Goal: Information Seeking & Learning: Check status

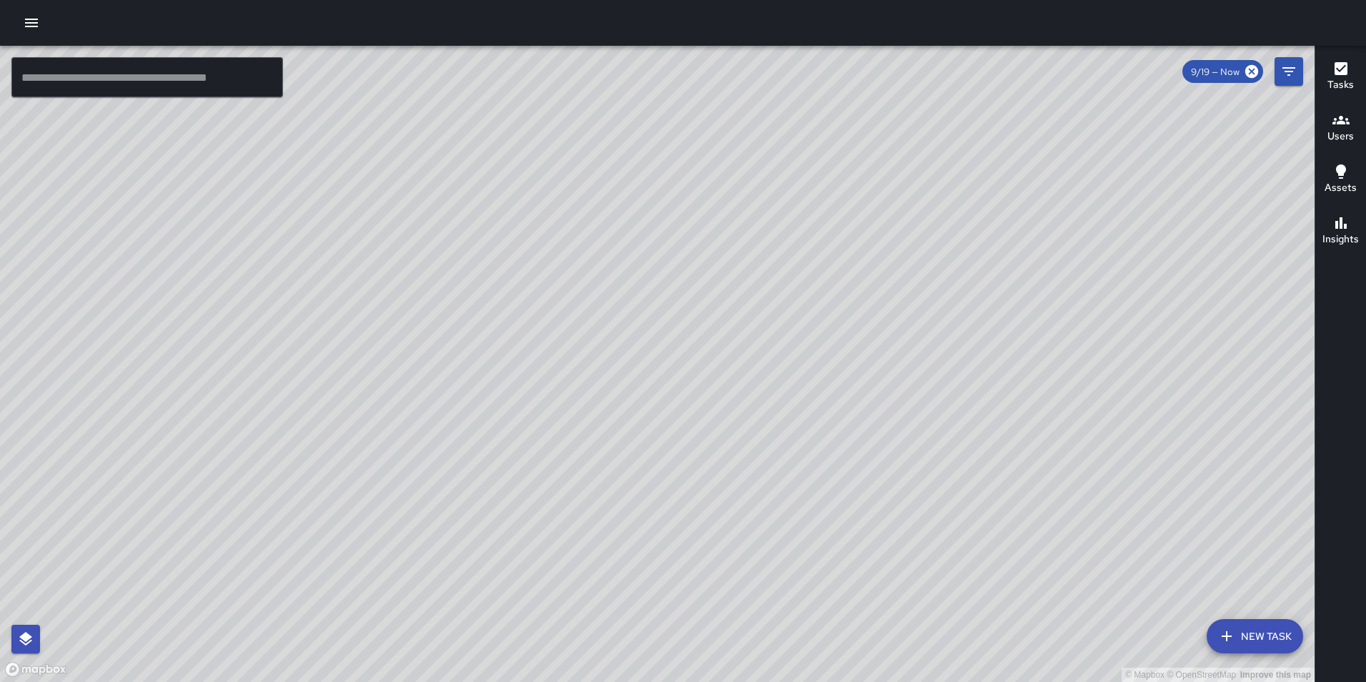
click at [42, 24] on button "button" at bounding box center [31, 23] width 29 height 29
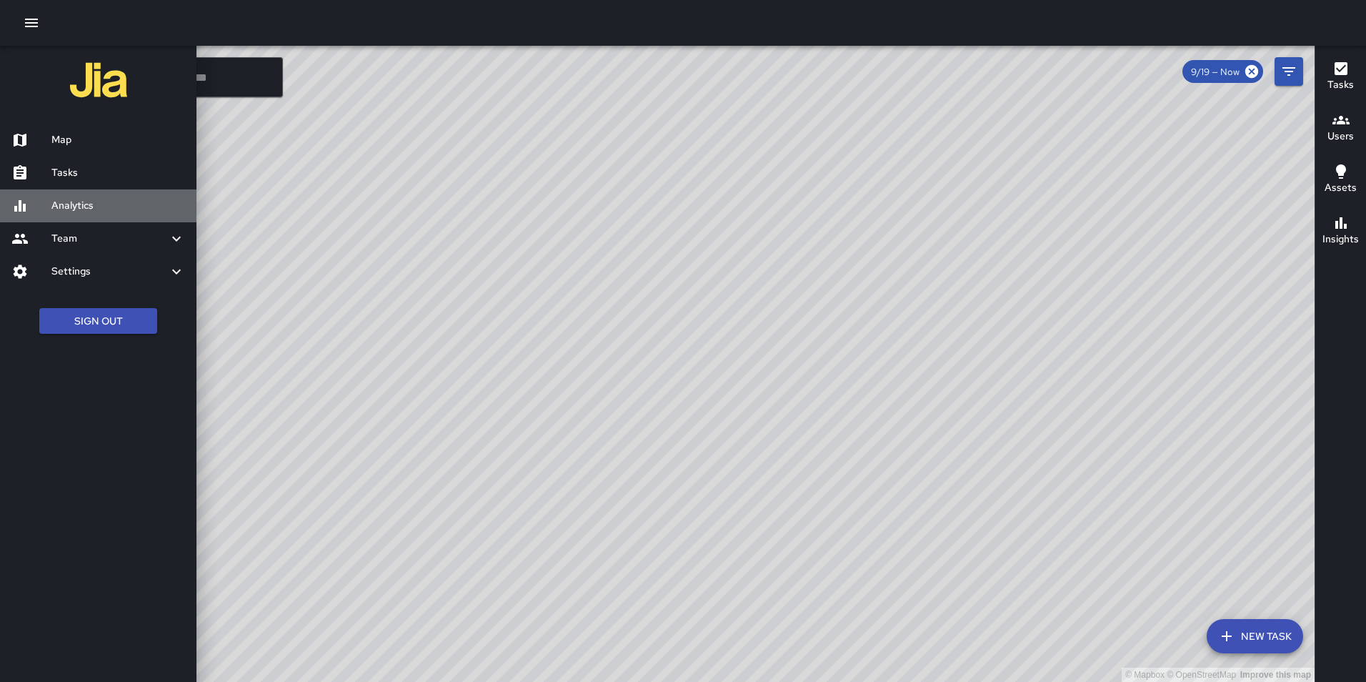
click at [91, 199] on h6 "Analytics" at bounding box center [118, 206] width 134 height 16
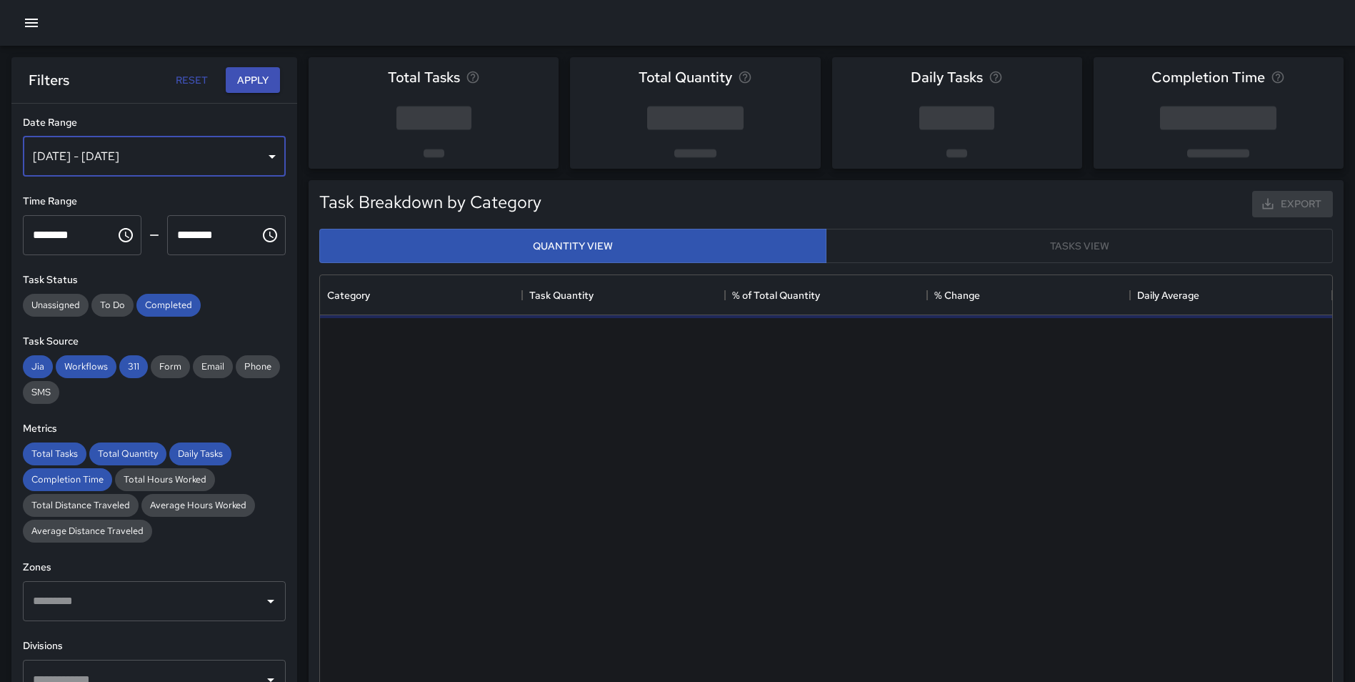
click at [108, 167] on div "[DATE] - [DATE]" at bounding box center [154, 156] width 263 height 40
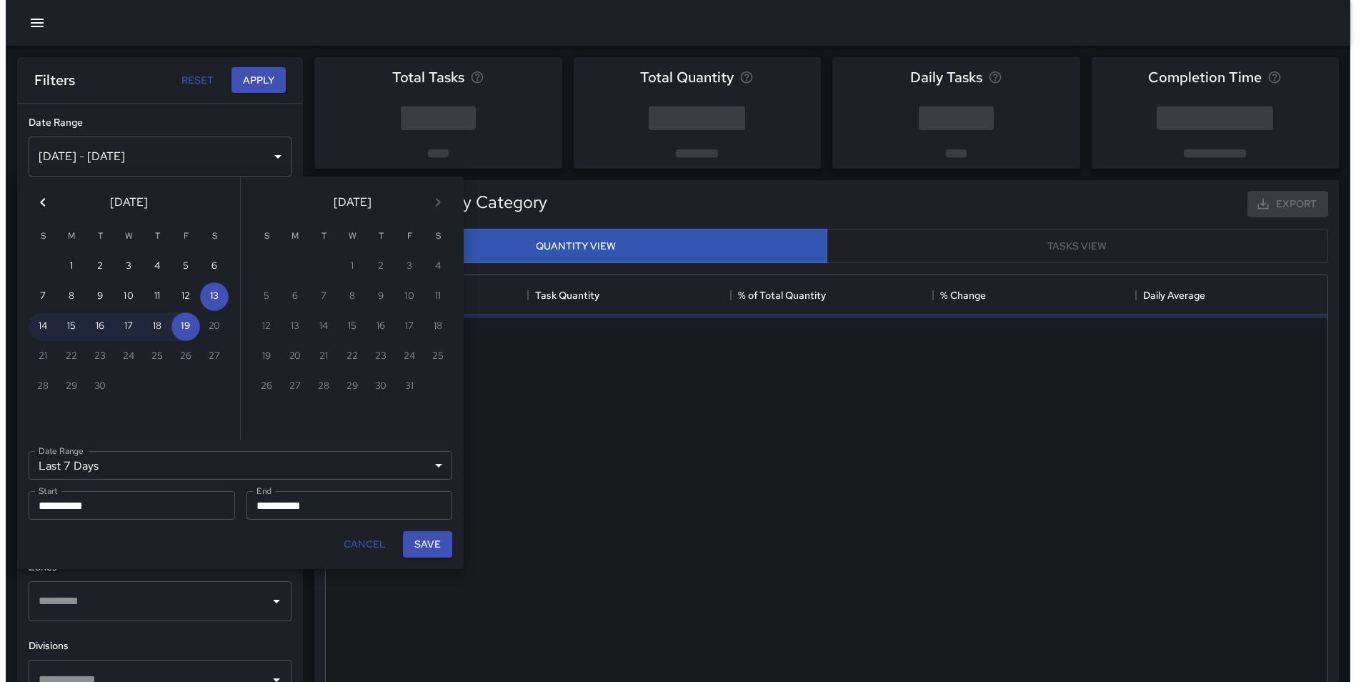
scroll to position [11, 11]
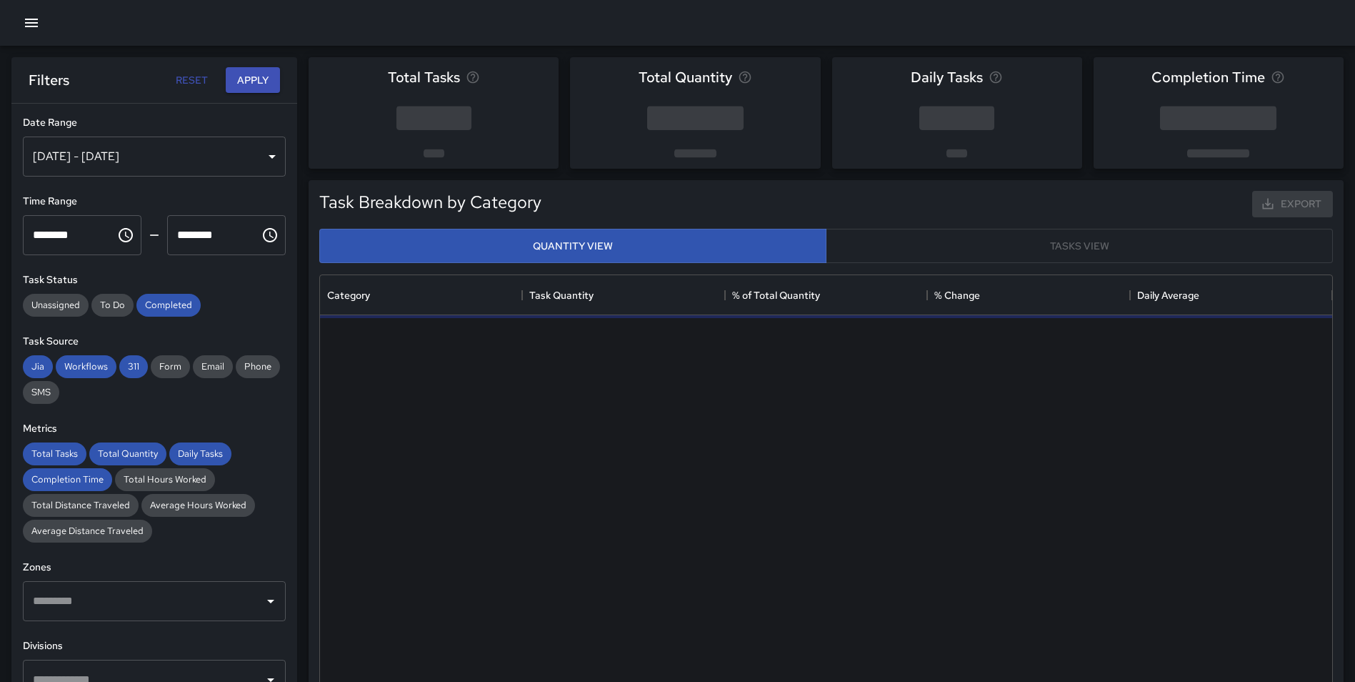
click at [32, 23] on icon "button" at bounding box center [31, 23] width 13 height 9
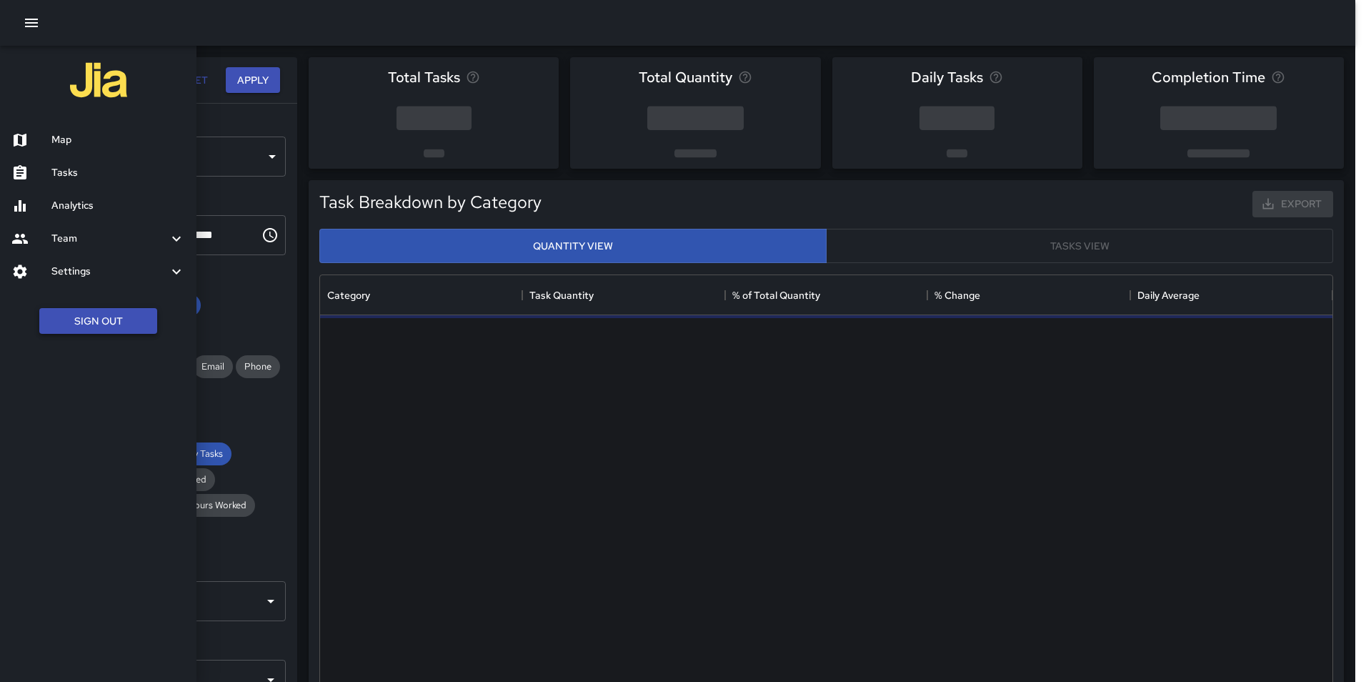
click at [91, 327] on button "Sign Out" at bounding box center [98, 321] width 118 height 26
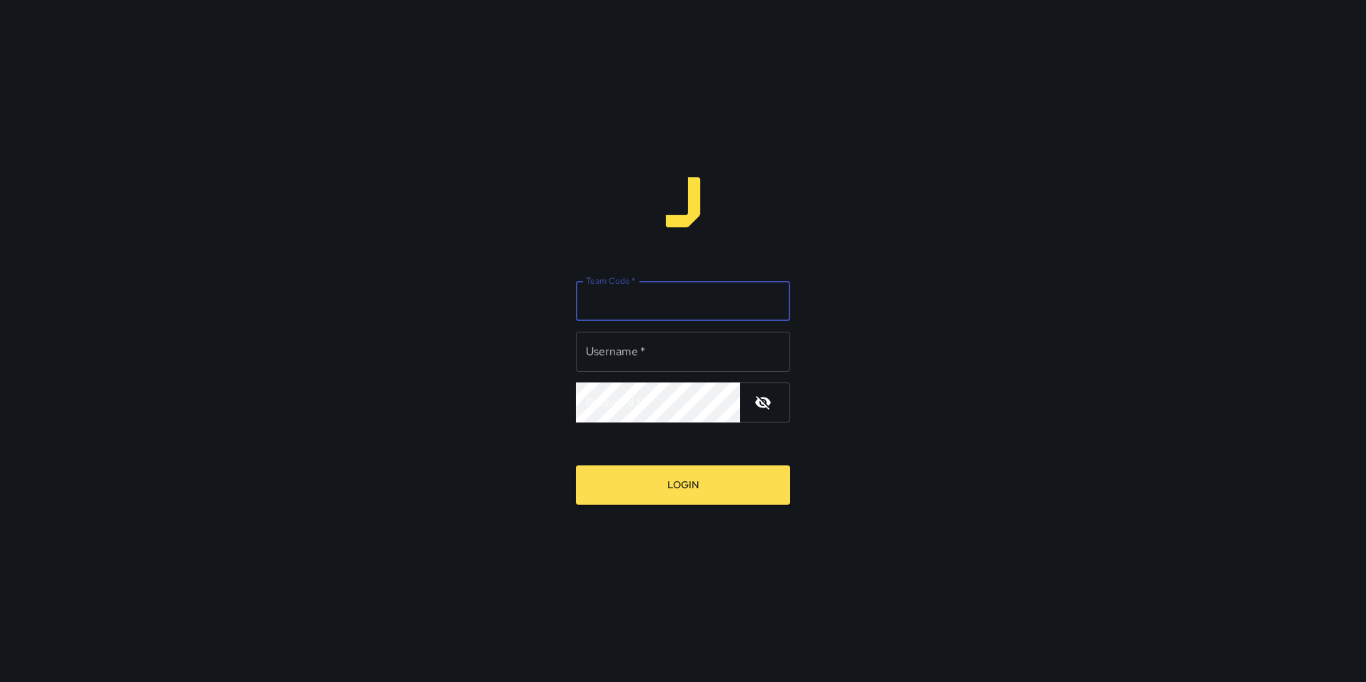
type input "**********"
type input "***"
click at [576, 465] on button "Login" at bounding box center [683, 484] width 214 height 39
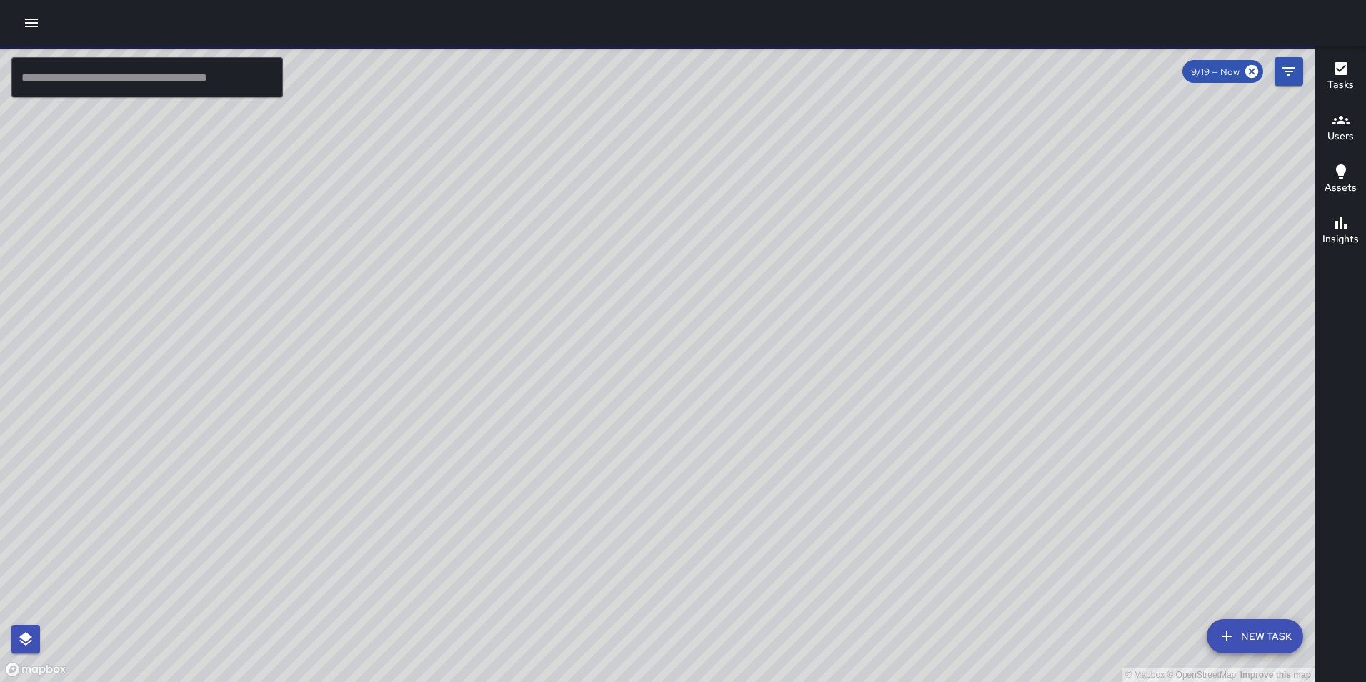
click at [32, 12] on button "button" at bounding box center [31, 23] width 29 height 29
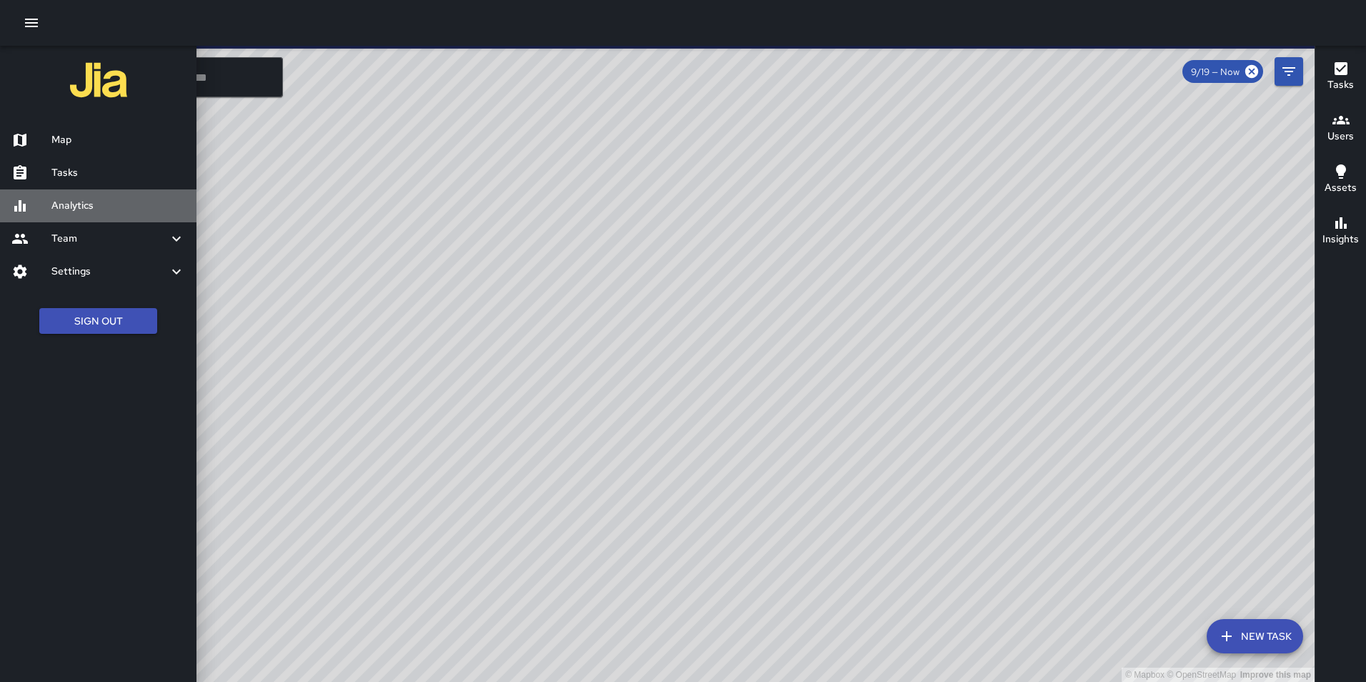
click at [102, 204] on h6 "Analytics" at bounding box center [118, 206] width 134 height 16
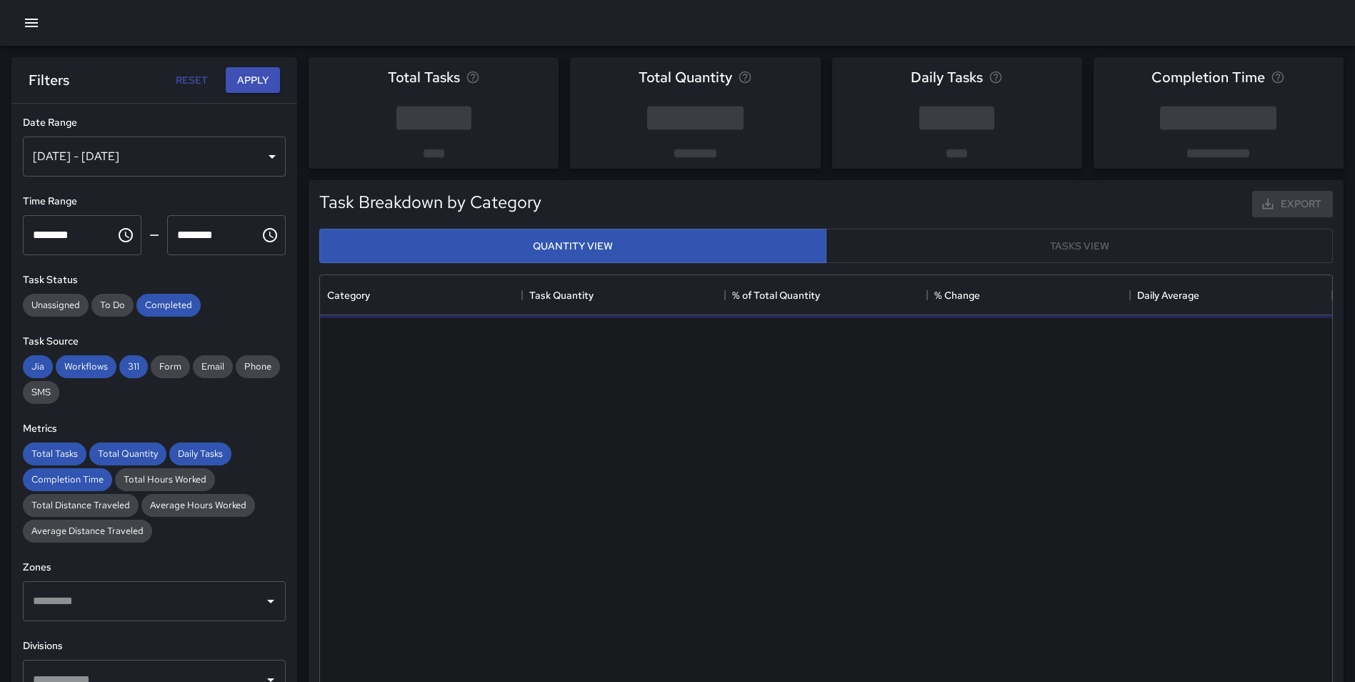
scroll to position [417, 1002]
click at [131, 151] on div "[DATE] - [DATE]" at bounding box center [154, 156] width 263 height 40
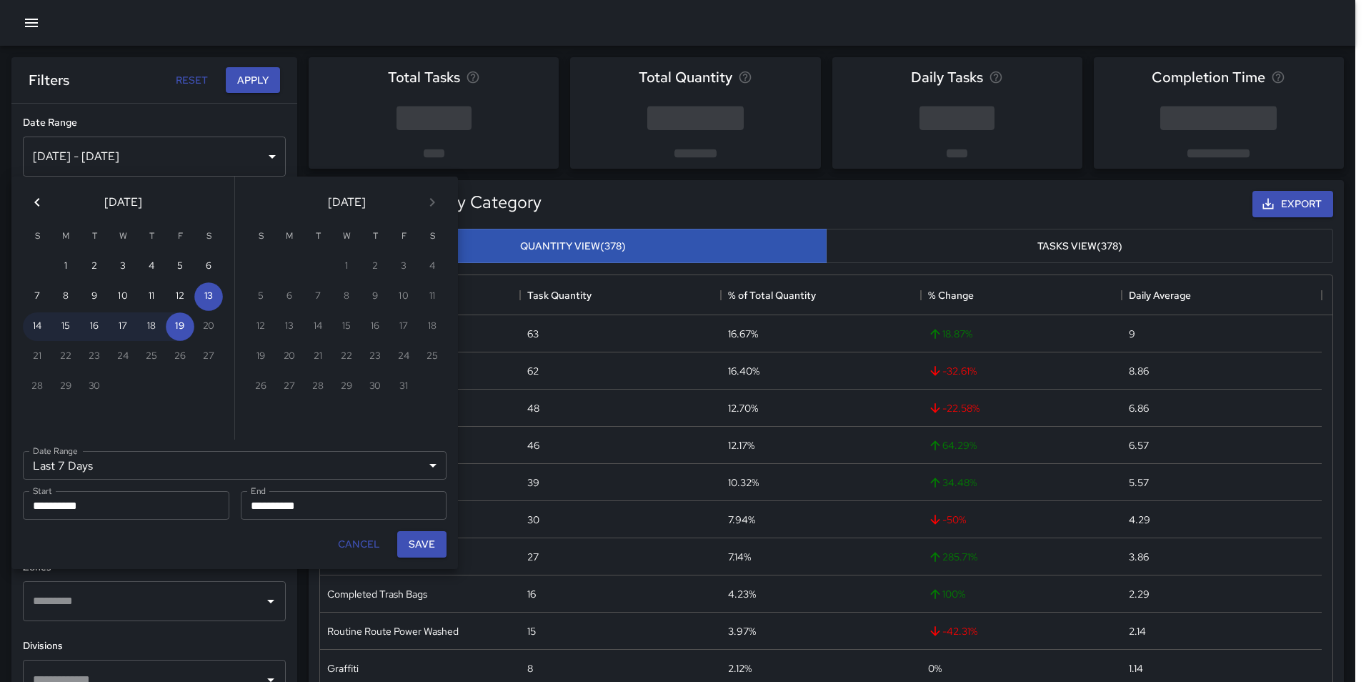
click at [36, 200] on icon "Previous month" at bounding box center [37, 202] width 17 height 17
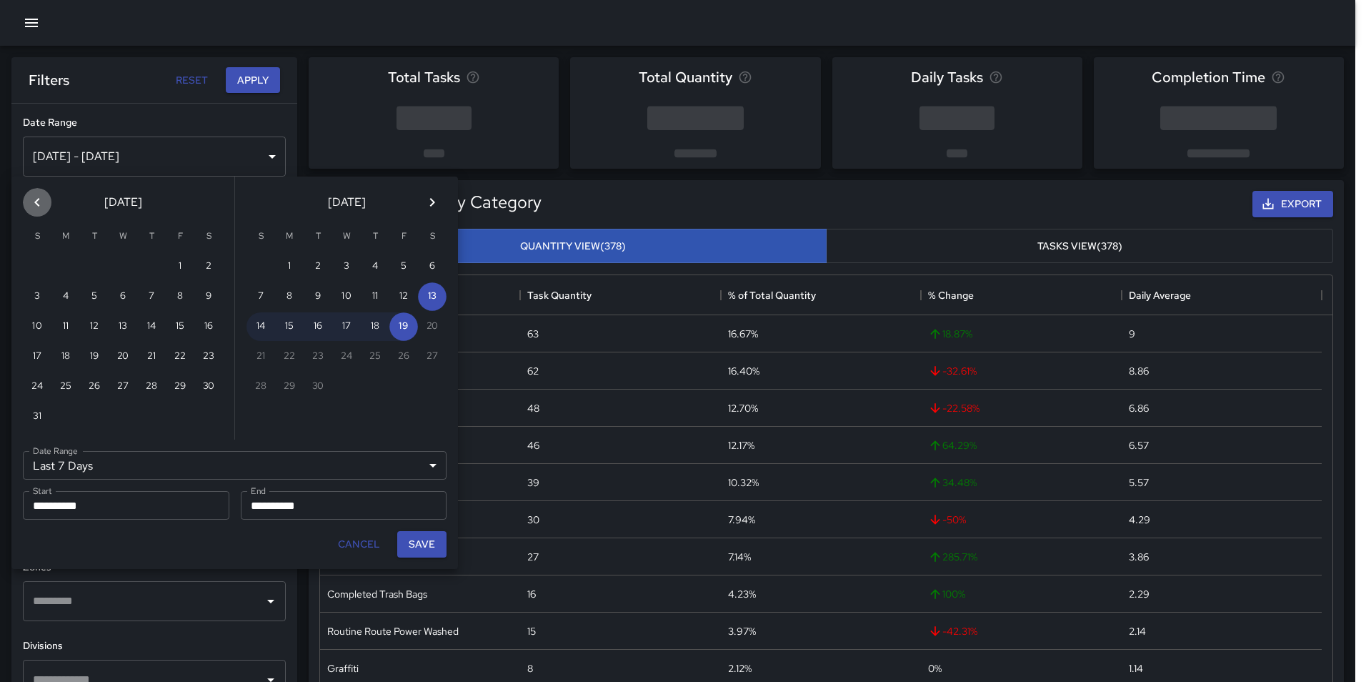
click at [36, 200] on icon "Previous month" at bounding box center [37, 202] width 17 height 17
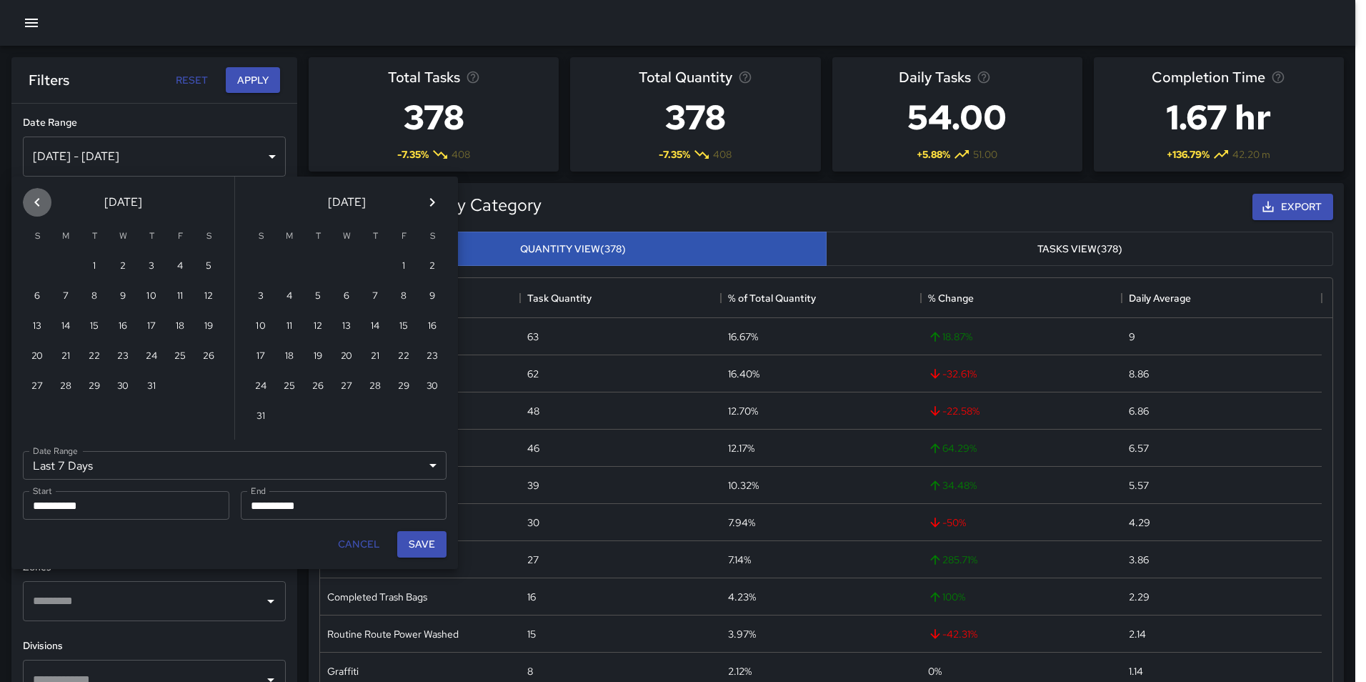
click at [36, 200] on icon "Previous month" at bounding box center [37, 202] width 17 height 17
click at [372, 268] on button "1" at bounding box center [375, 266] width 29 height 29
type input "******"
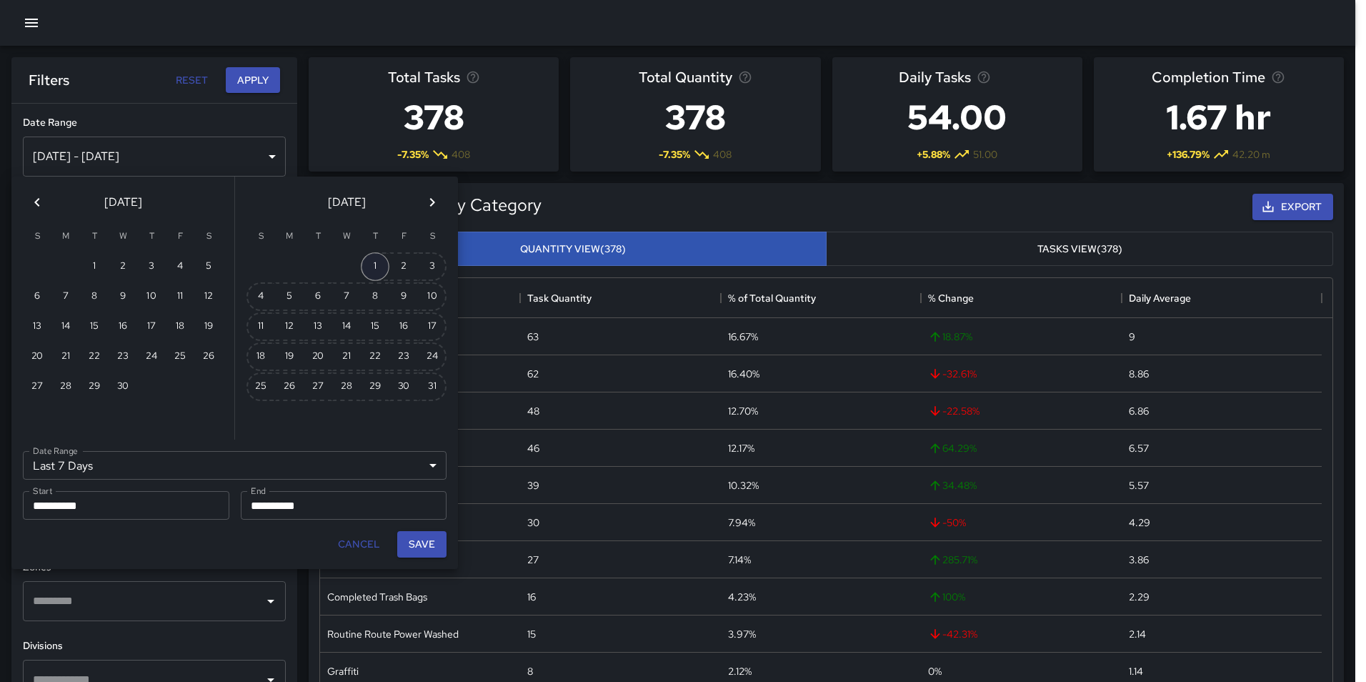
type input "**********"
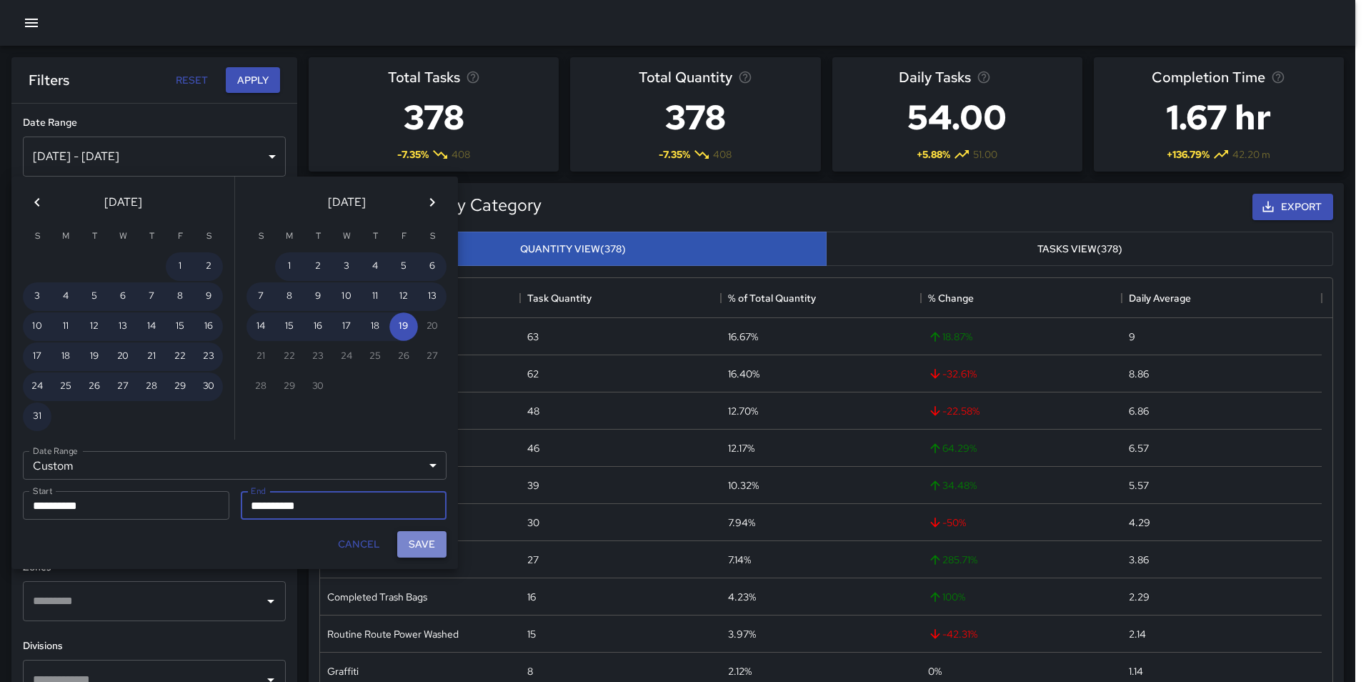
click at [421, 548] on button "Save" at bounding box center [421, 544] width 49 height 26
type input "**********"
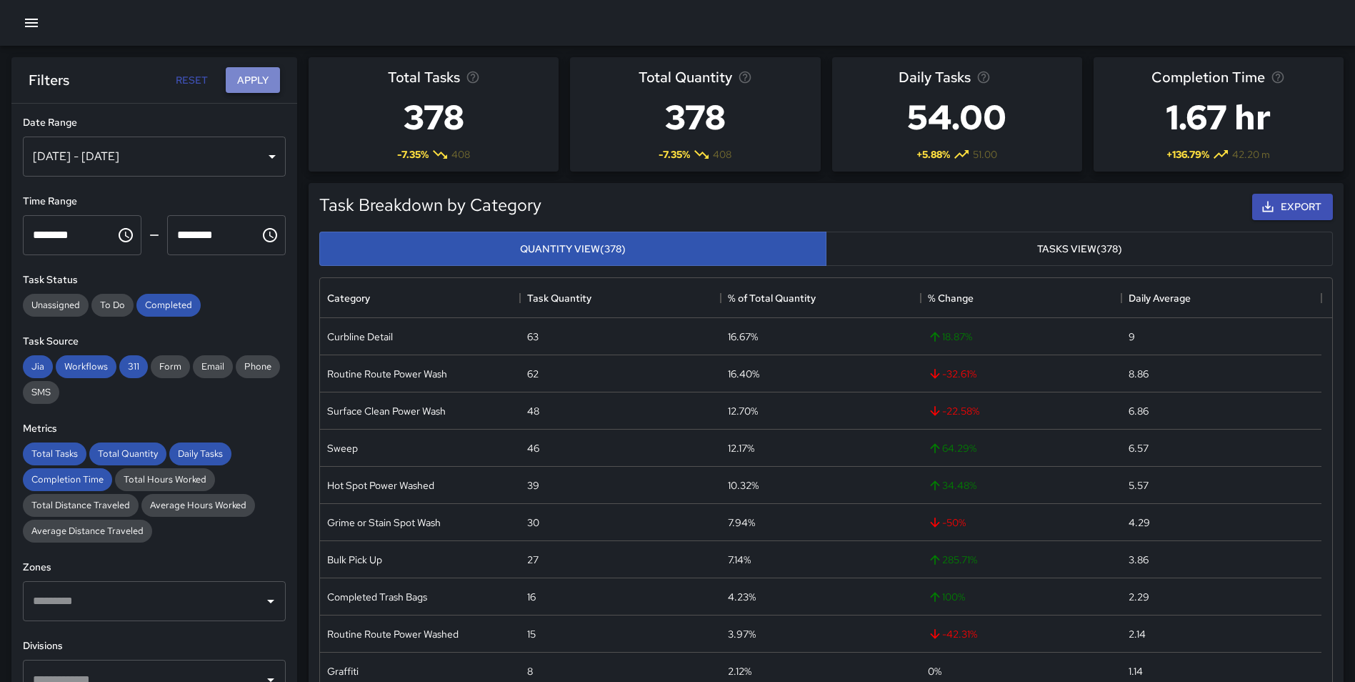
click at [250, 77] on button "Apply" at bounding box center [253, 80] width 54 height 26
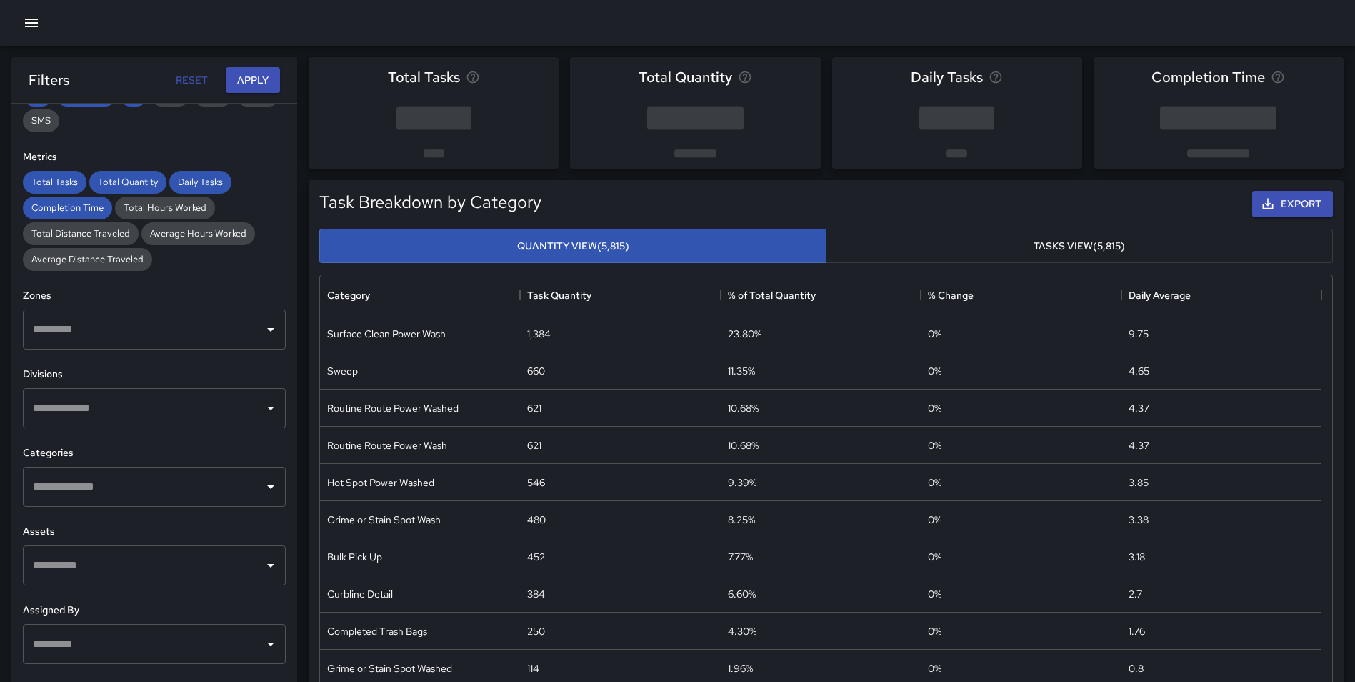
scroll to position [286, 0]
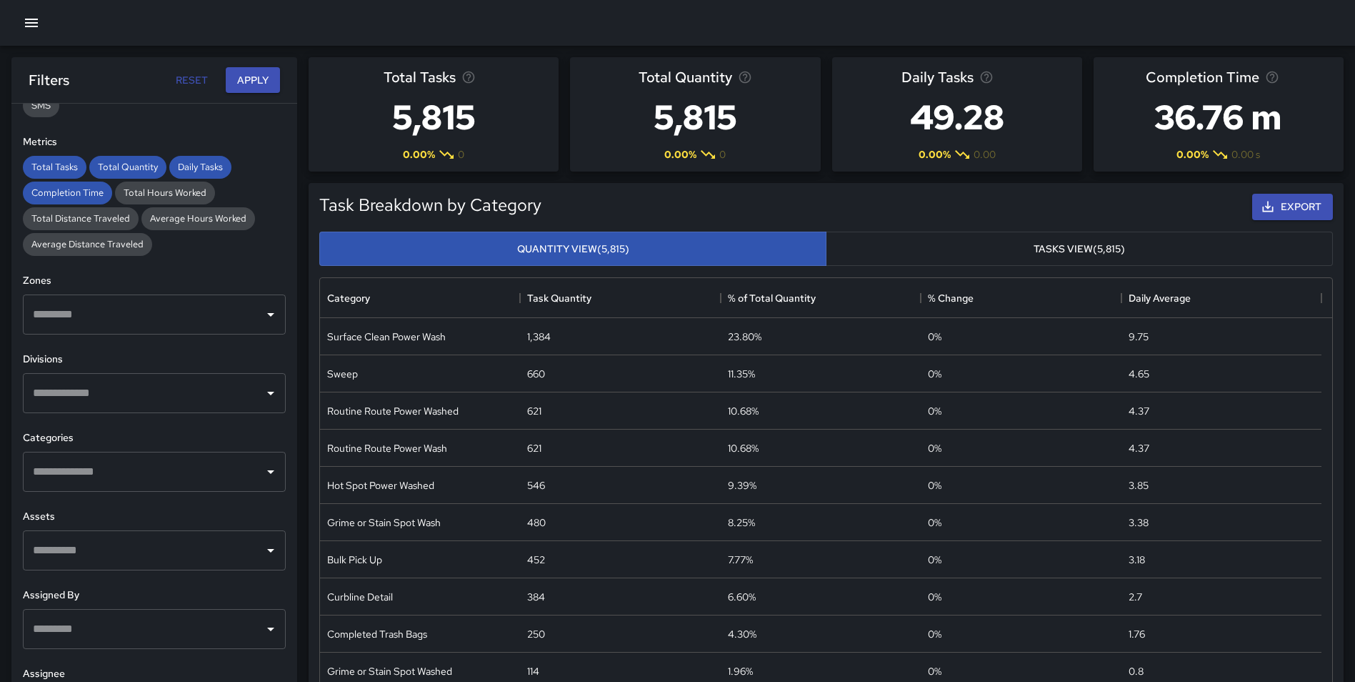
click at [123, 399] on input "text" at bounding box center [143, 392] width 229 height 27
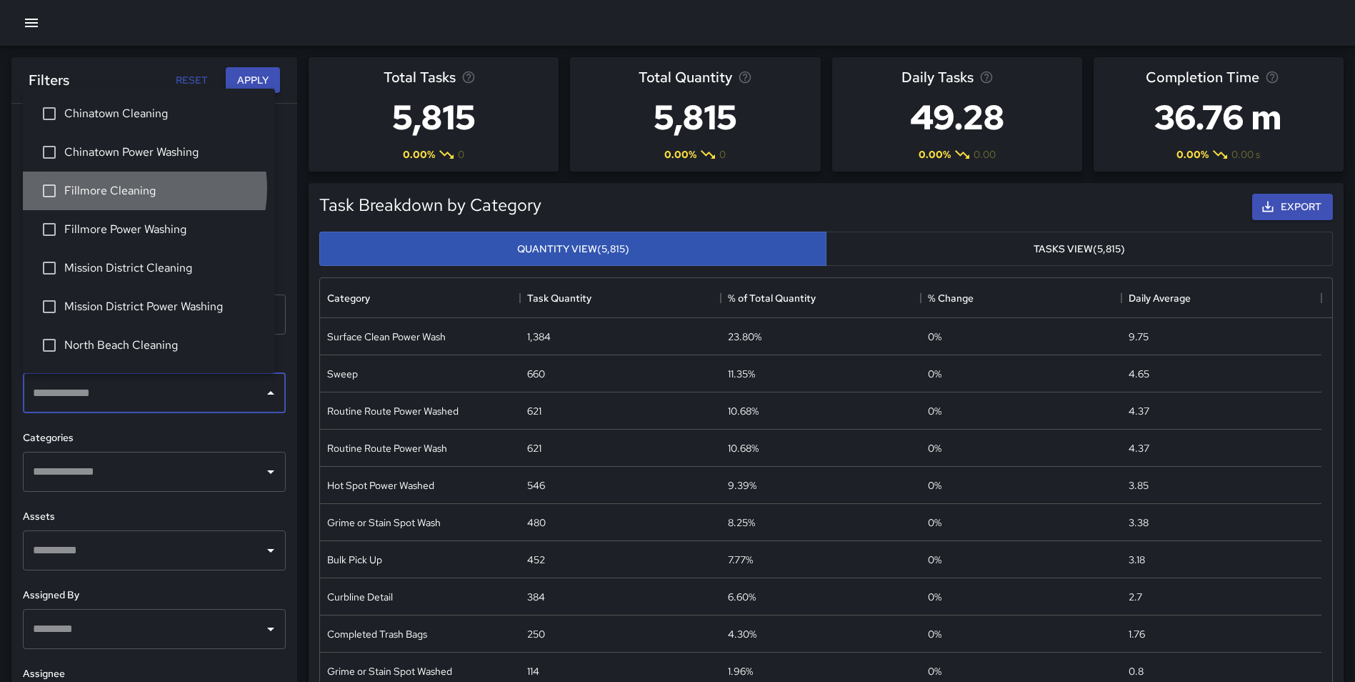
click at [132, 188] on span "Fillmore Cleaning" at bounding box center [163, 190] width 199 height 17
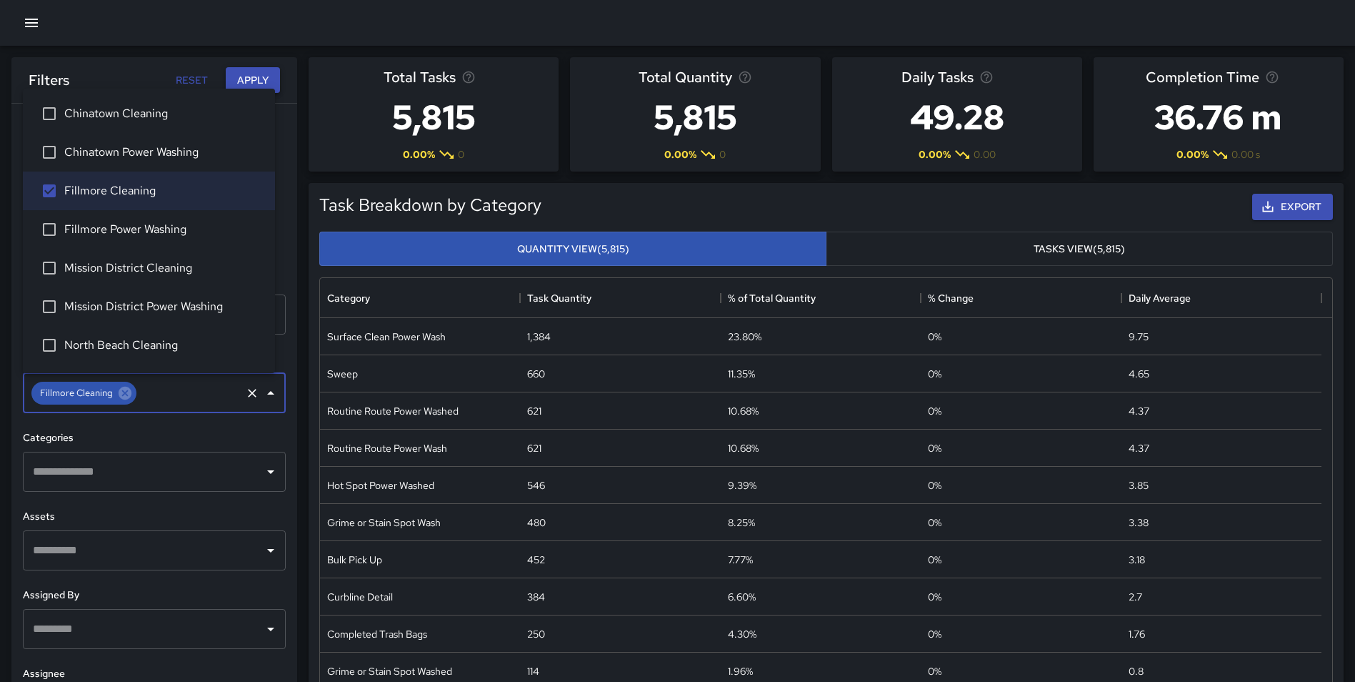
click at [253, 71] on button "Apply" at bounding box center [253, 80] width 54 height 26
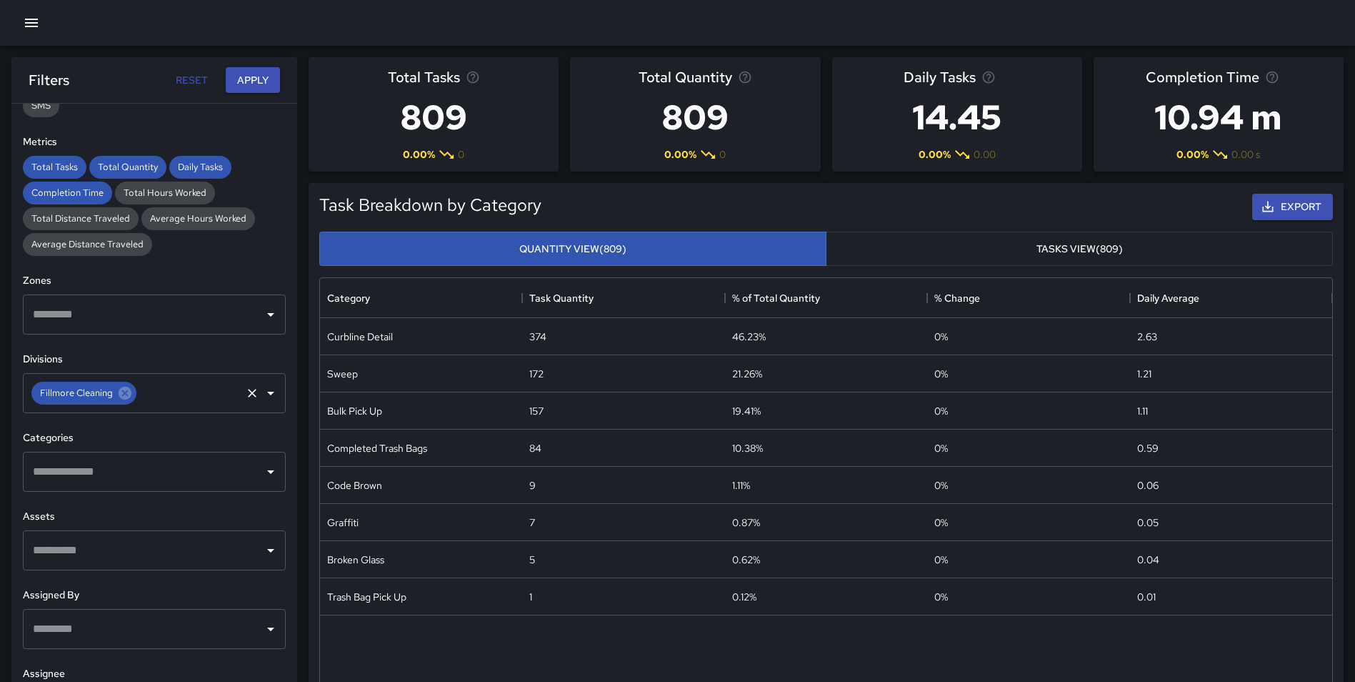
click at [169, 392] on input "text" at bounding box center [189, 392] width 101 height 27
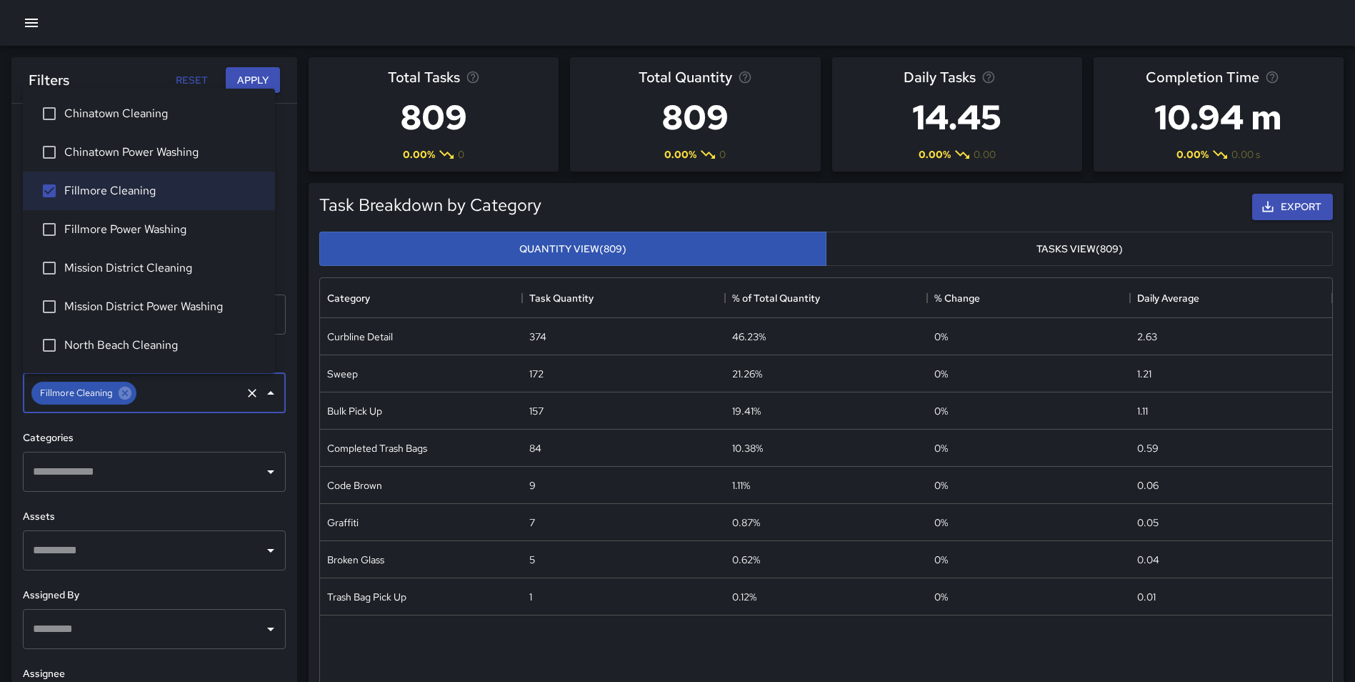
click at [157, 226] on span "Fillmore Power Washing" at bounding box center [163, 229] width 199 height 17
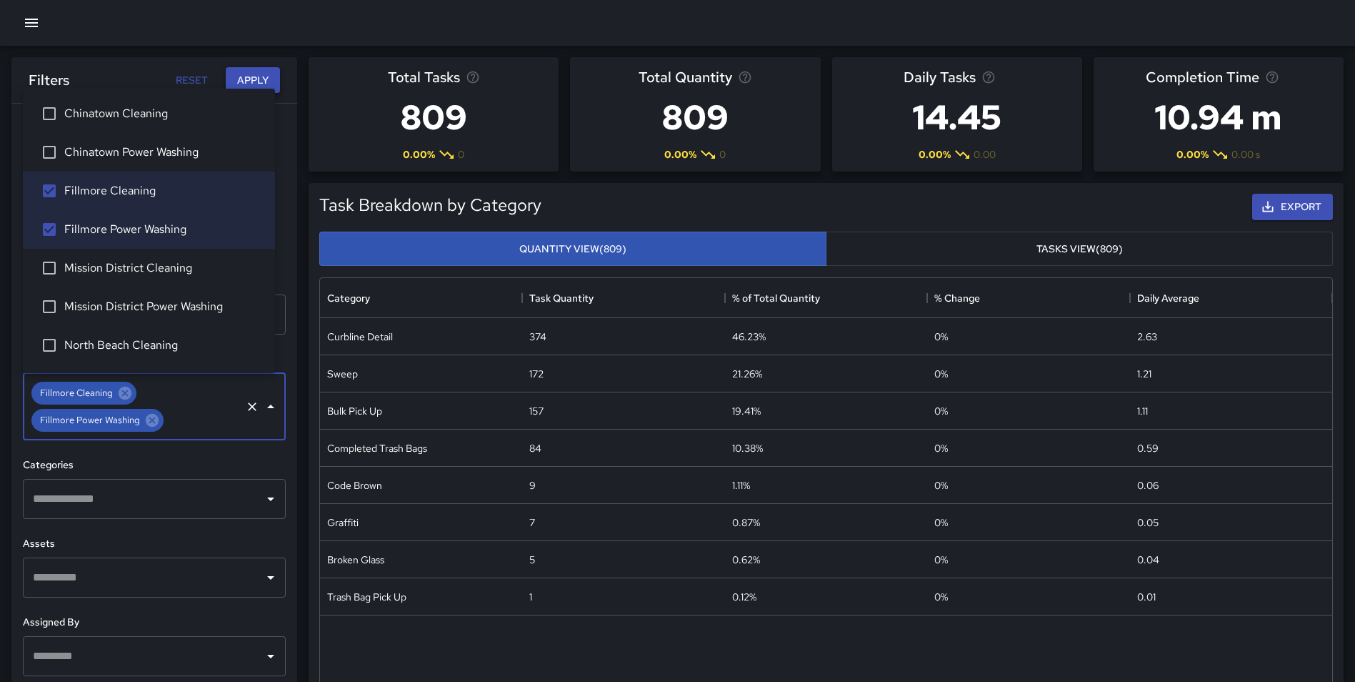
click at [244, 78] on button "Apply" at bounding box center [253, 80] width 54 height 26
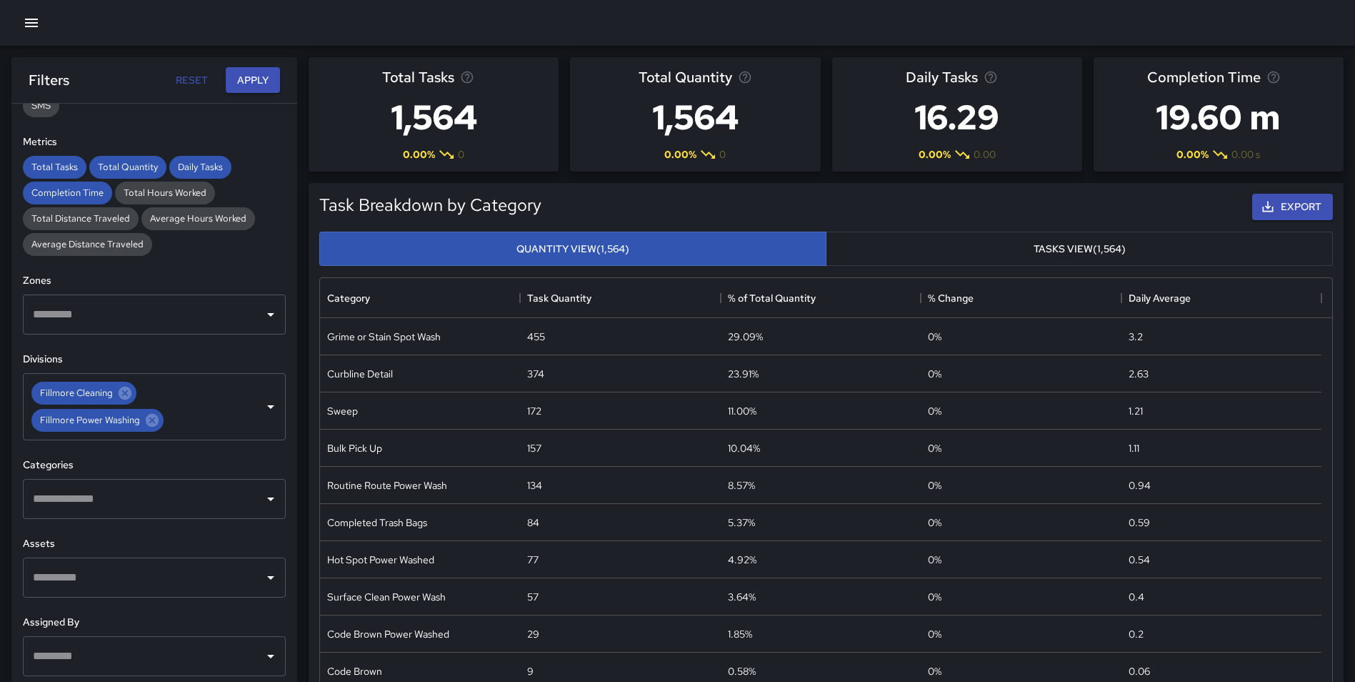
click at [155, 424] on icon at bounding box center [152, 420] width 13 height 13
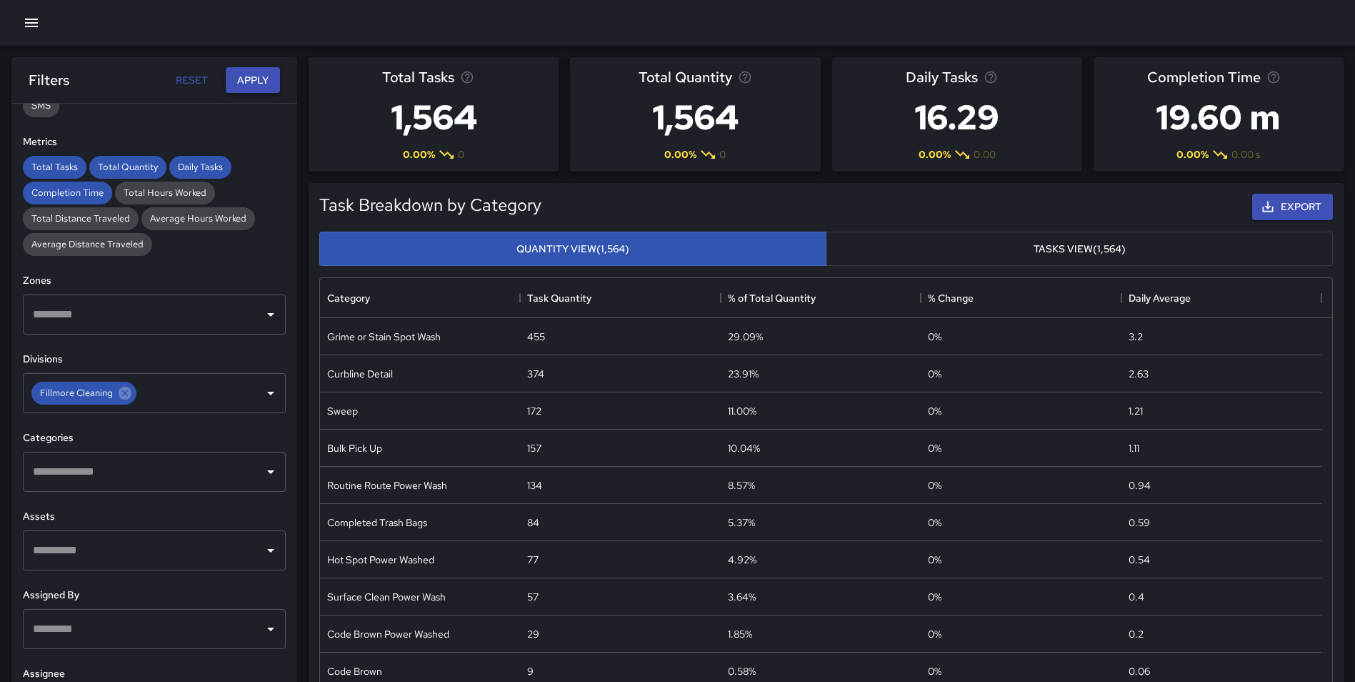
click at [256, 85] on button "Apply" at bounding box center [253, 80] width 54 height 26
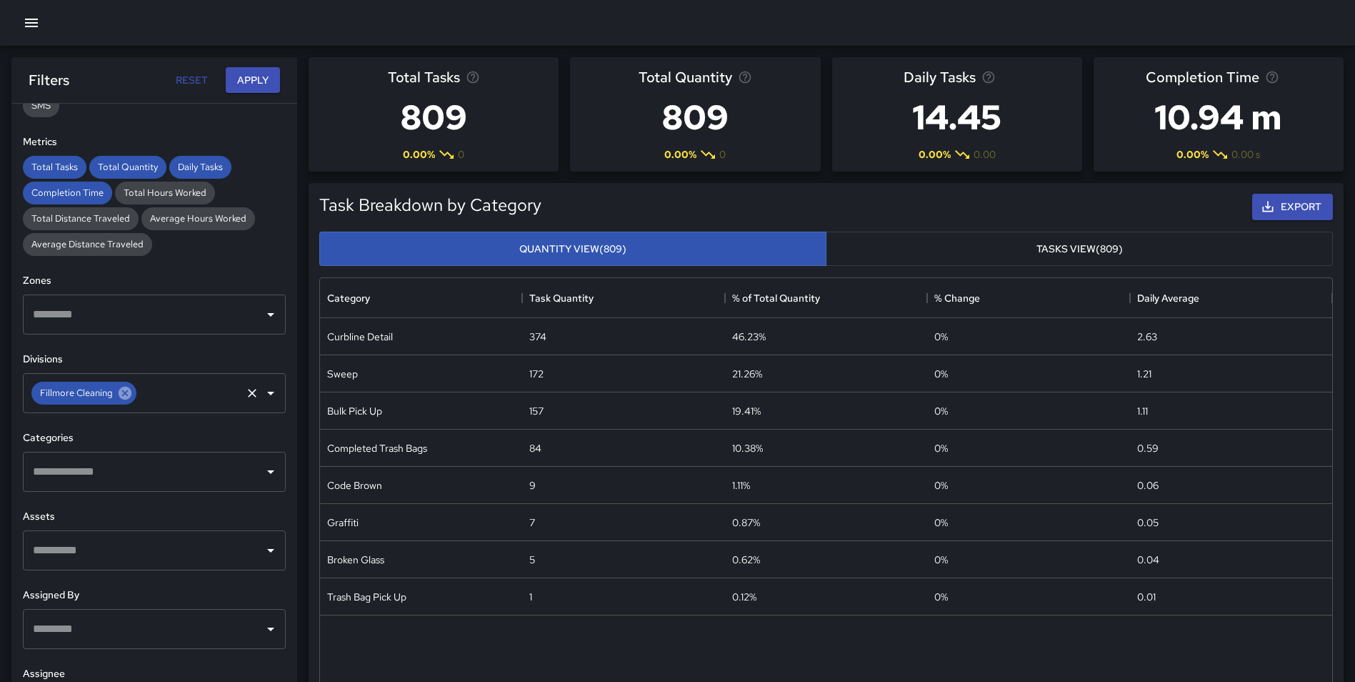
click at [124, 394] on icon at bounding box center [125, 393] width 13 height 13
click at [120, 394] on input "text" at bounding box center [143, 392] width 229 height 27
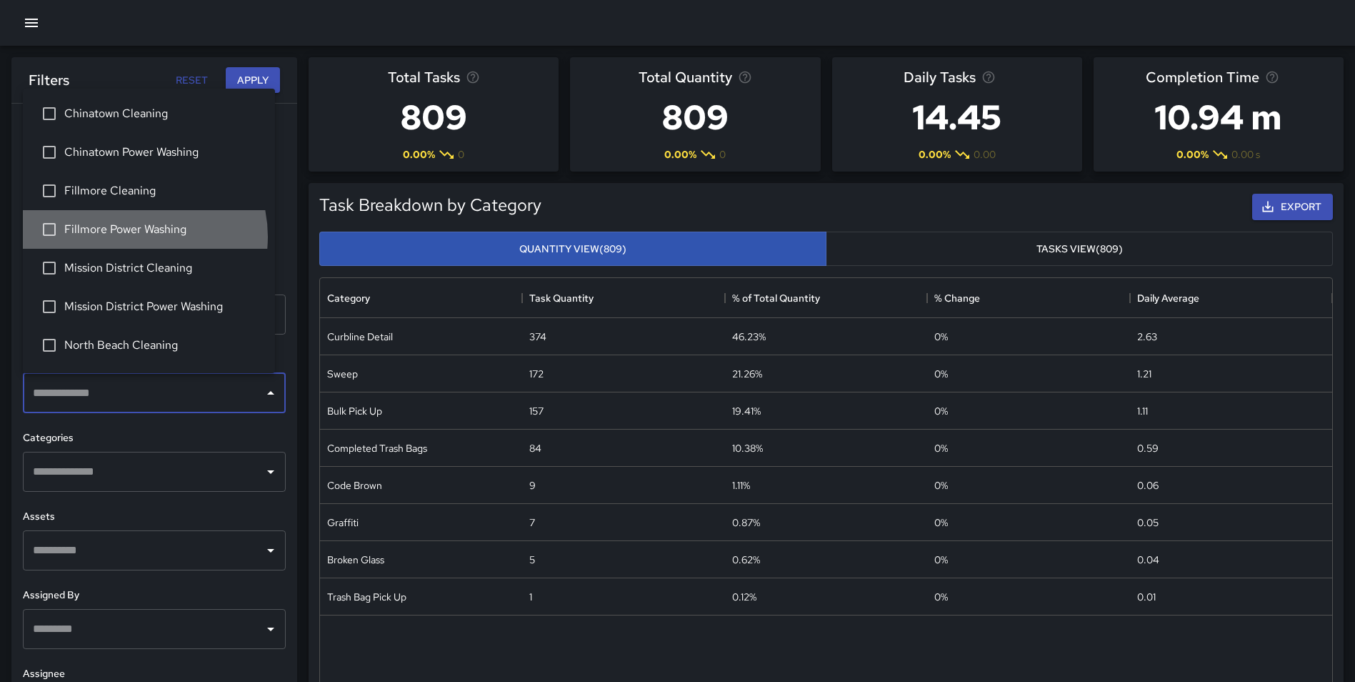
click at [135, 236] on span "Fillmore Power Washing" at bounding box center [163, 229] width 199 height 17
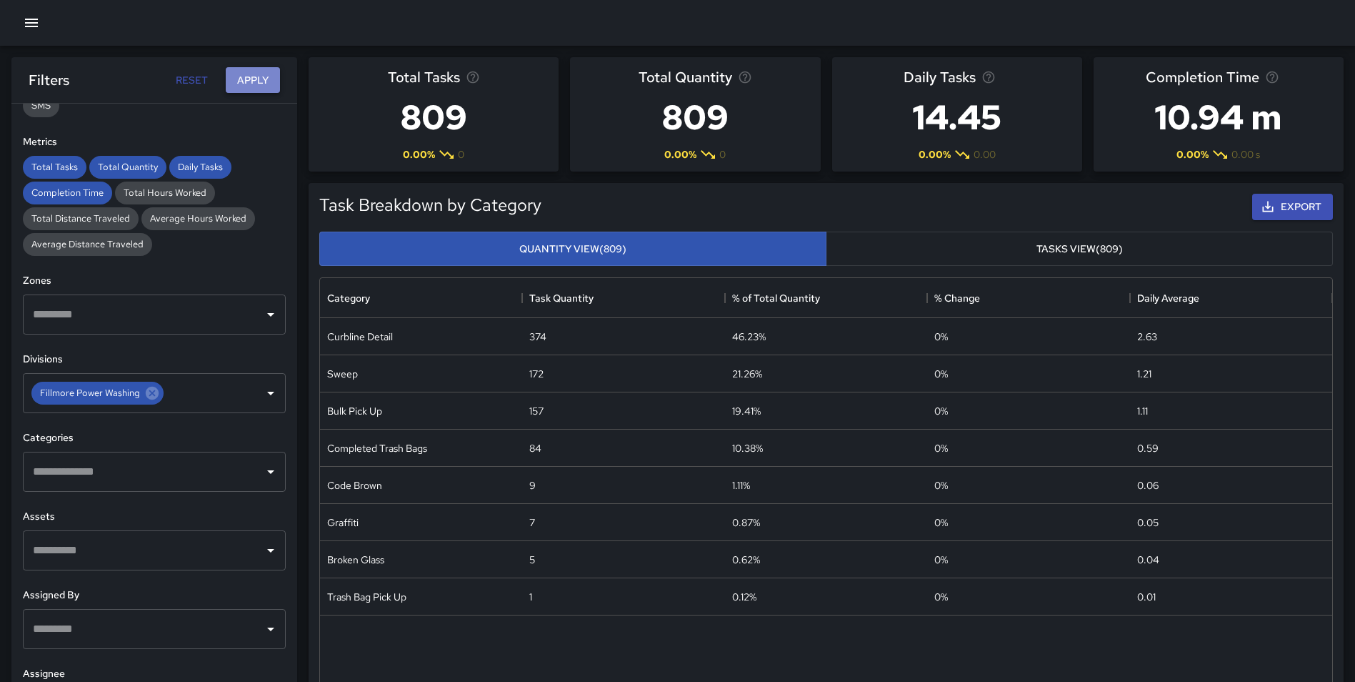
click at [240, 72] on button "Apply" at bounding box center [253, 80] width 54 height 26
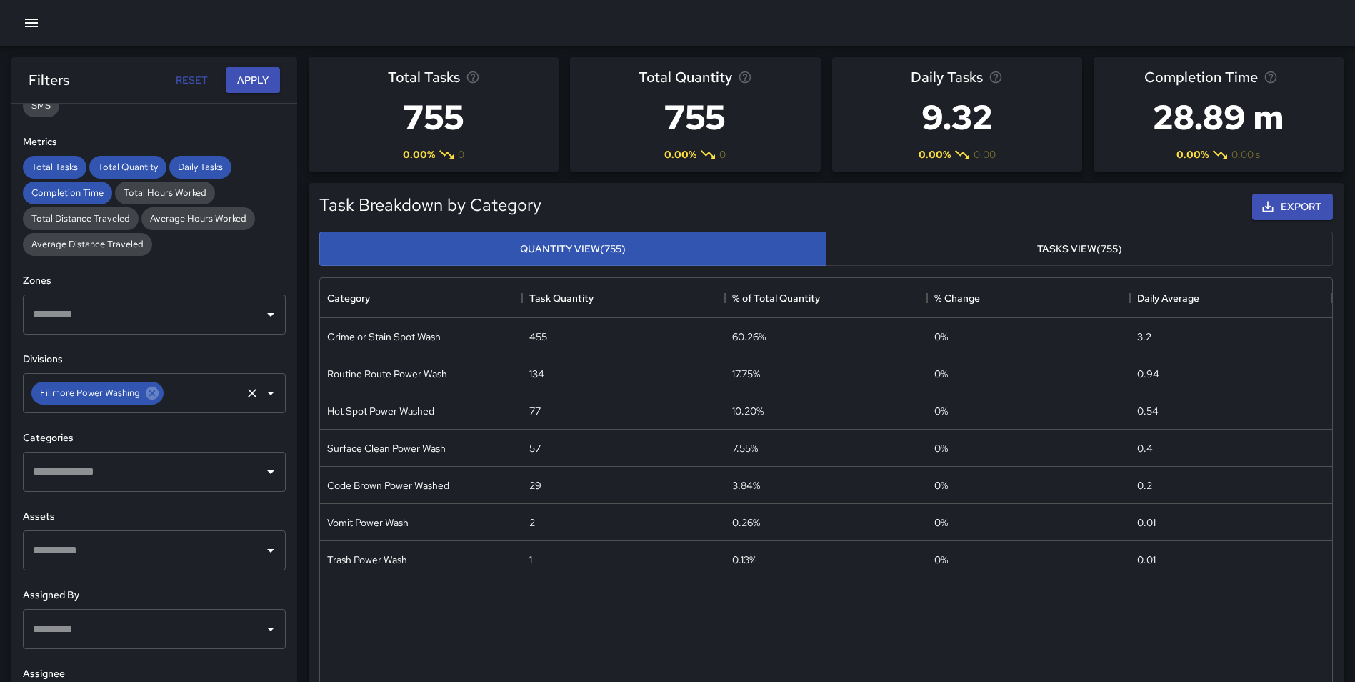
click at [194, 399] on input "text" at bounding box center [203, 392] width 74 height 27
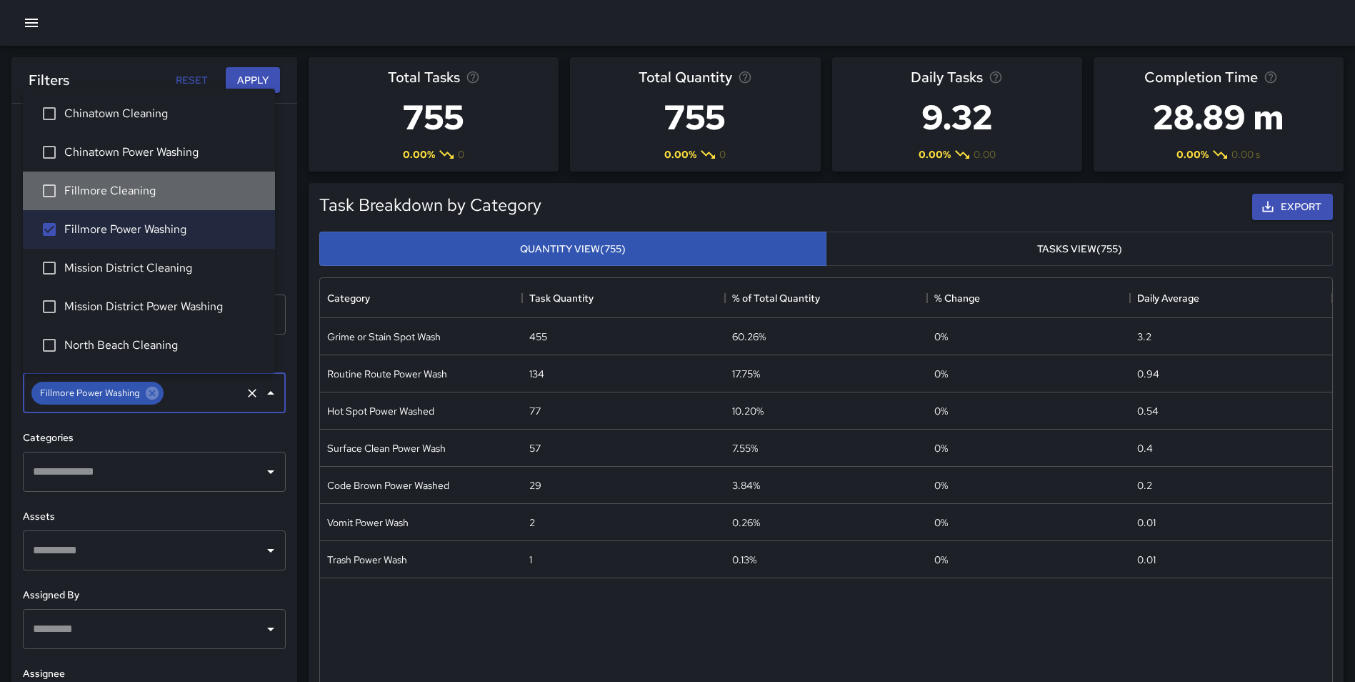
click at [169, 197] on span "Fillmore Cleaning" at bounding box center [163, 190] width 199 height 17
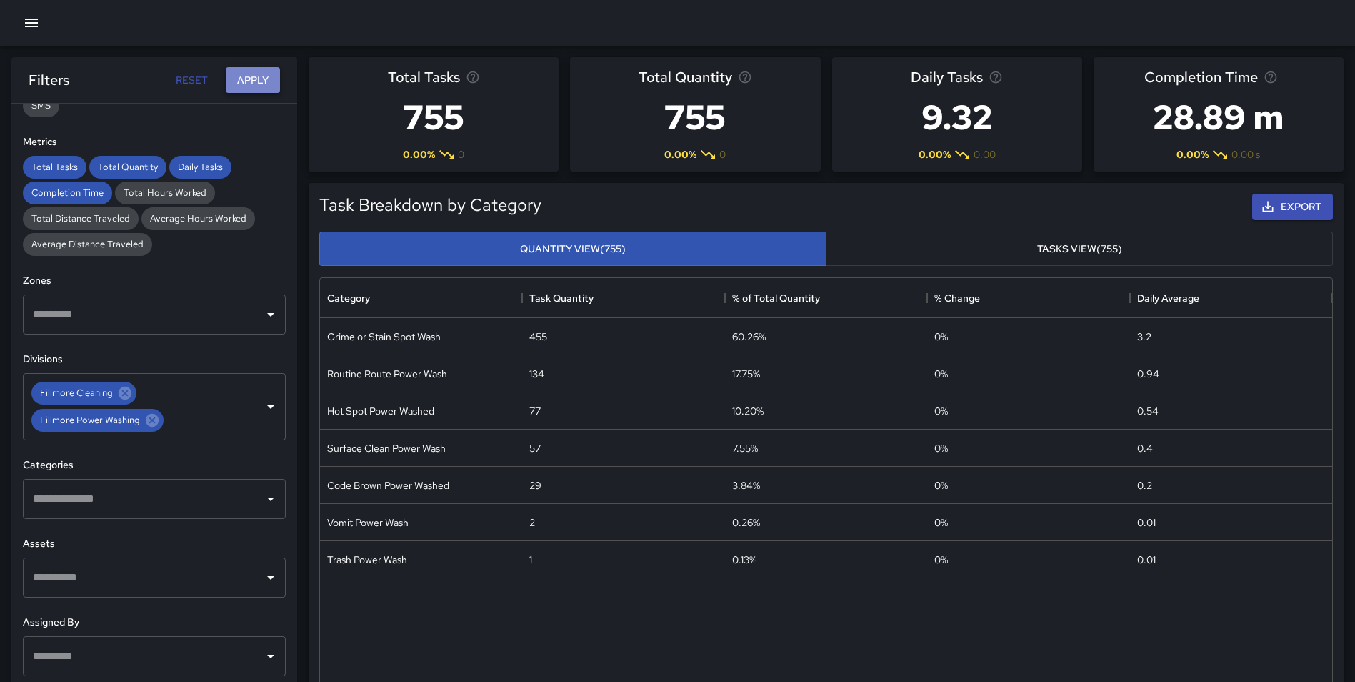
click at [248, 76] on button "Apply" at bounding box center [253, 80] width 54 height 26
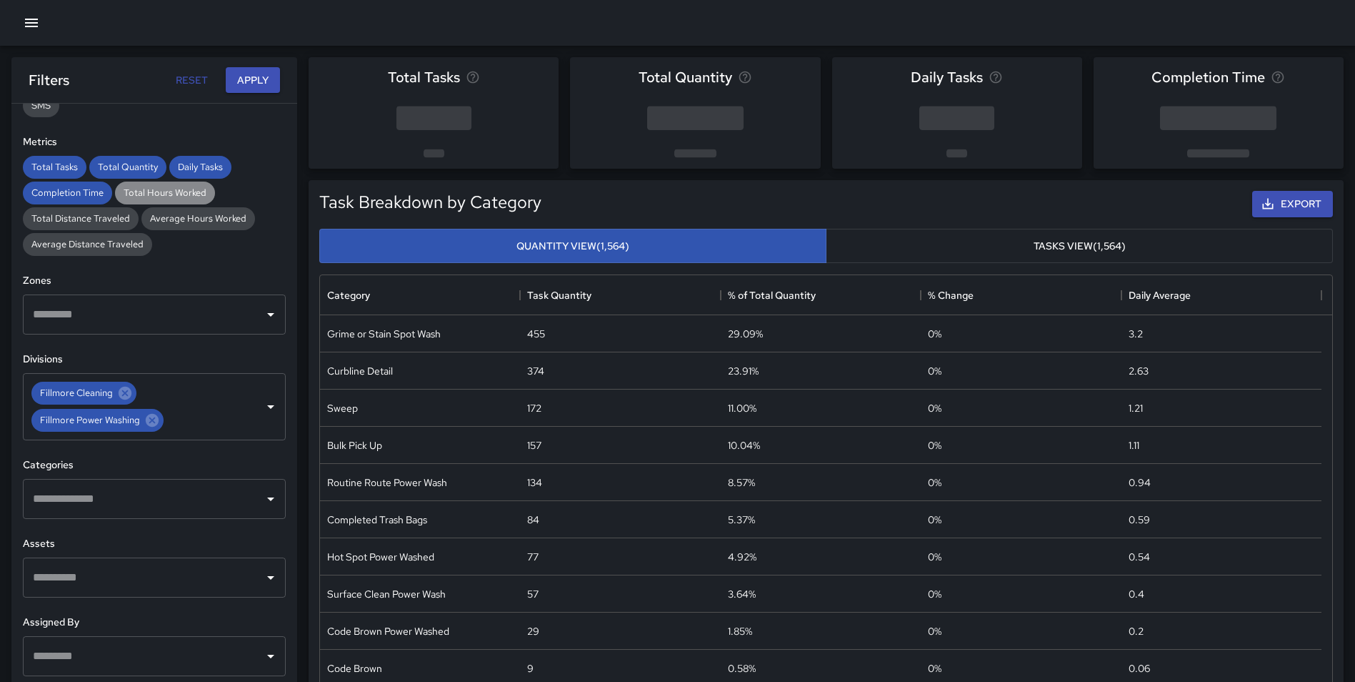
click at [169, 194] on span "Total Hours Worked" at bounding box center [165, 192] width 100 height 12
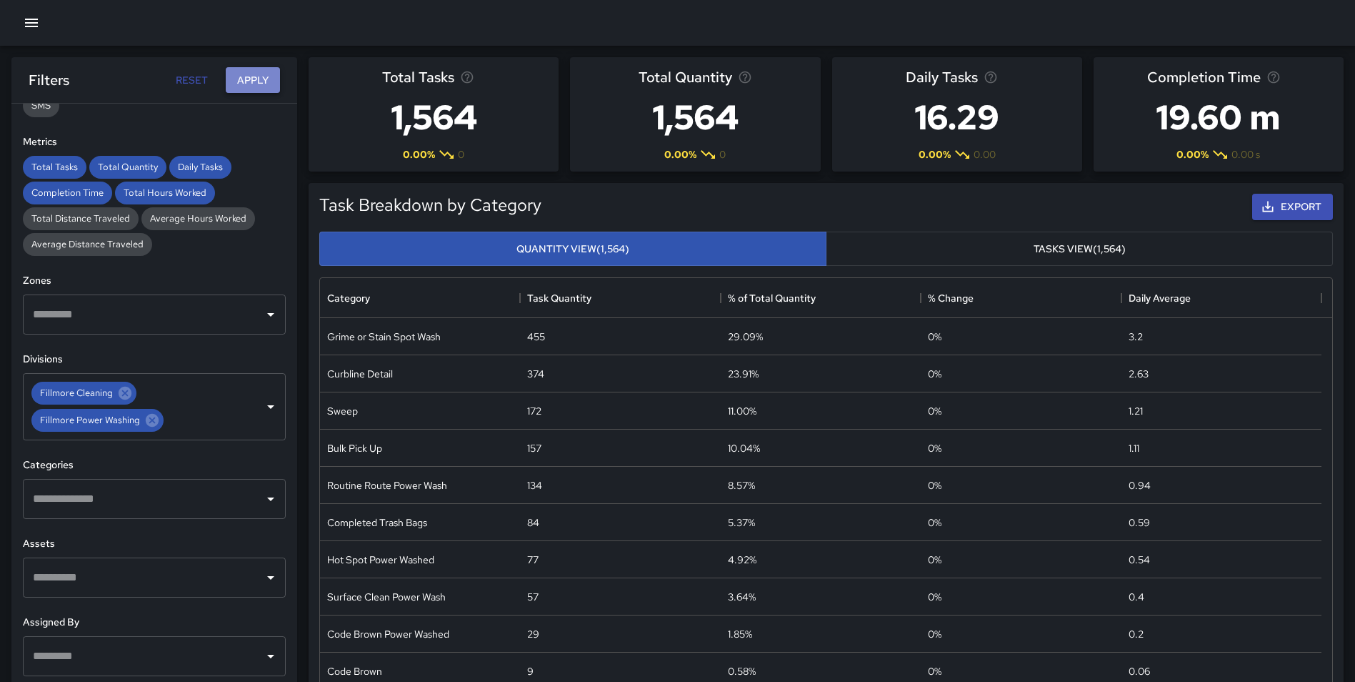
click at [262, 72] on button "Apply" at bounding box center [253, 80] width 54 height 26
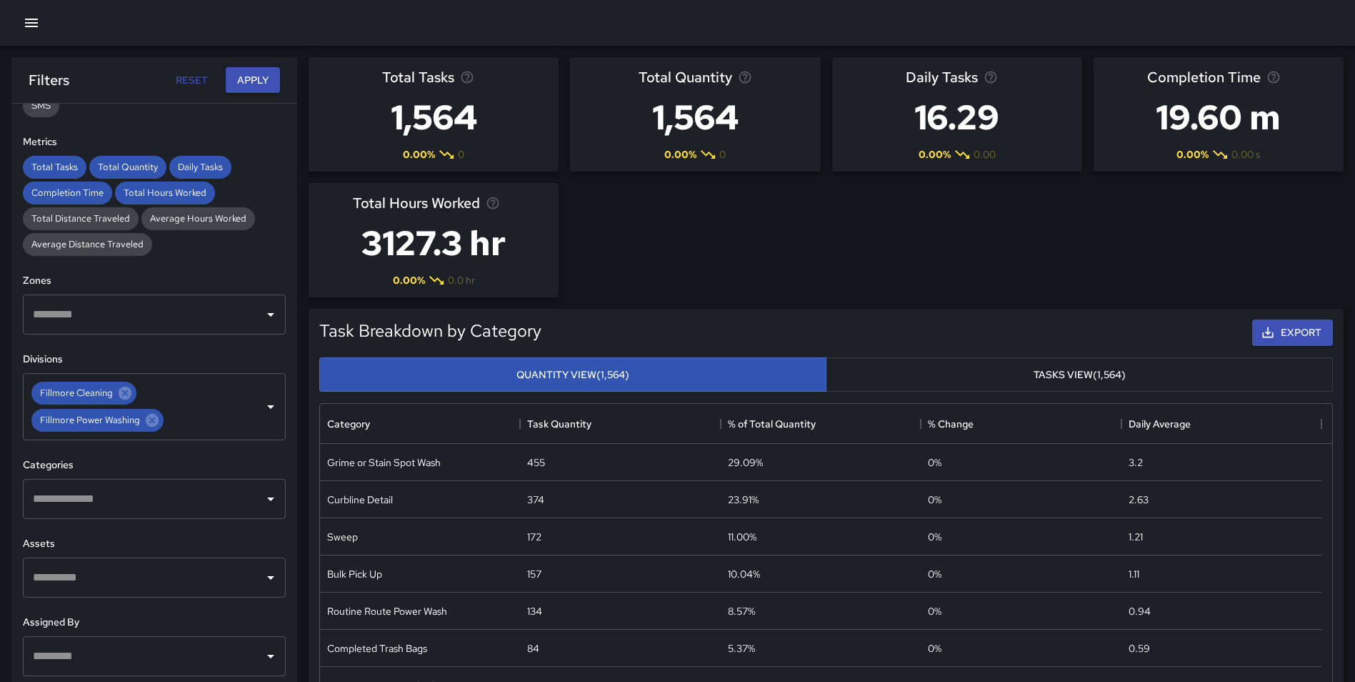
drag, startPoint x: 152, startPoint y: 422, endPoint x: 152, endPoint y: 413, distance: 8.6
click at [152, 422] on icon at bounding box center [152, 420] width 16 height 16
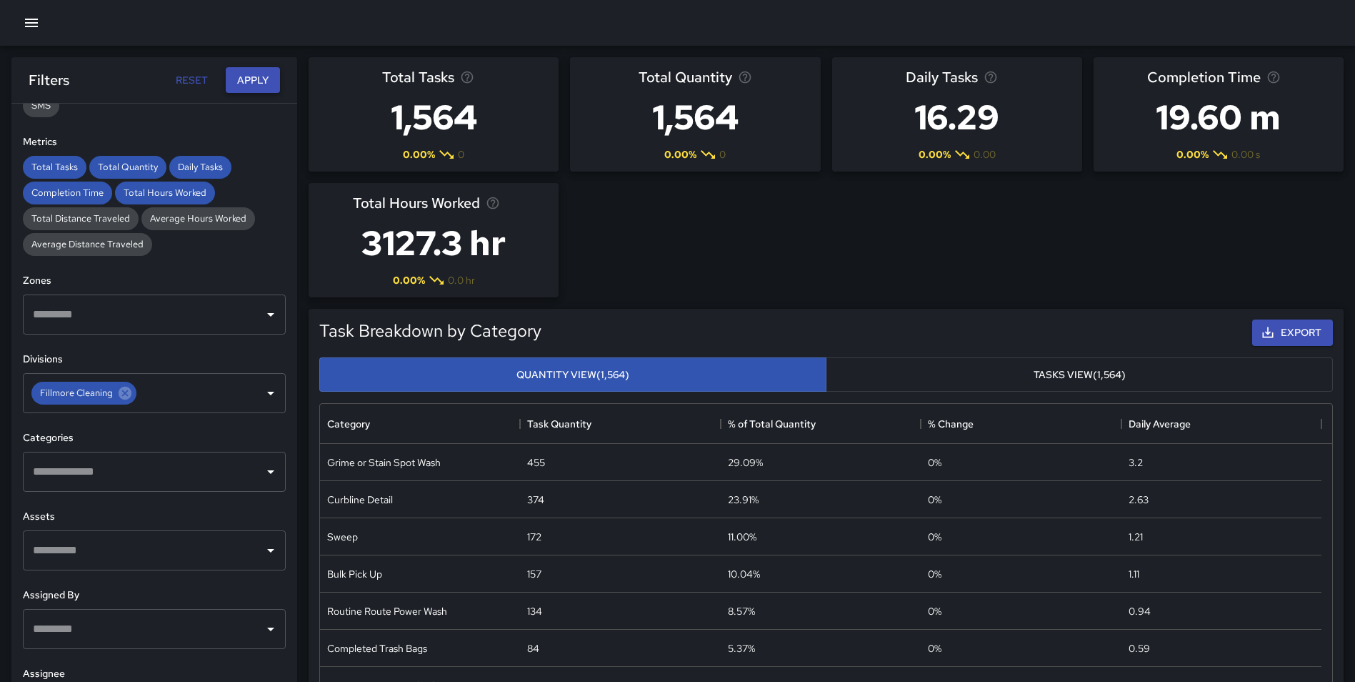
click at [240, 77] on button "Apply" at bounding box center [253, 80] width 54 height 26
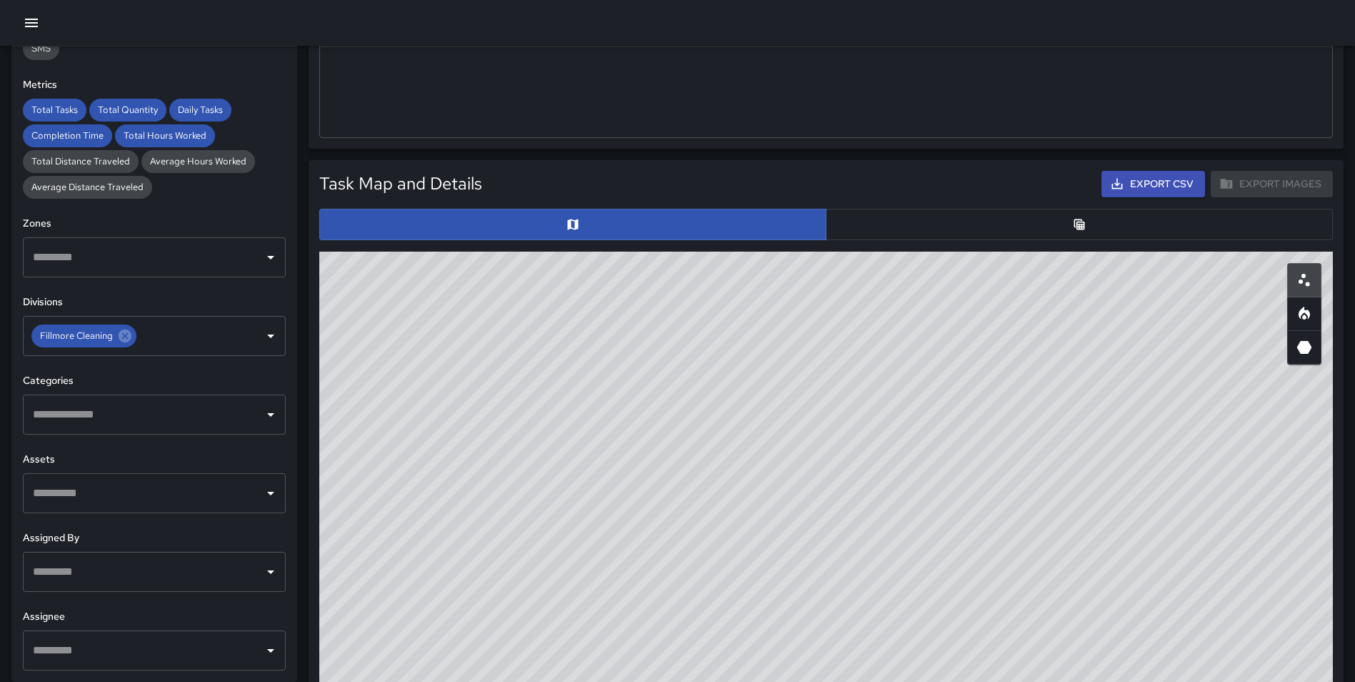
scroll to position [703, 0]
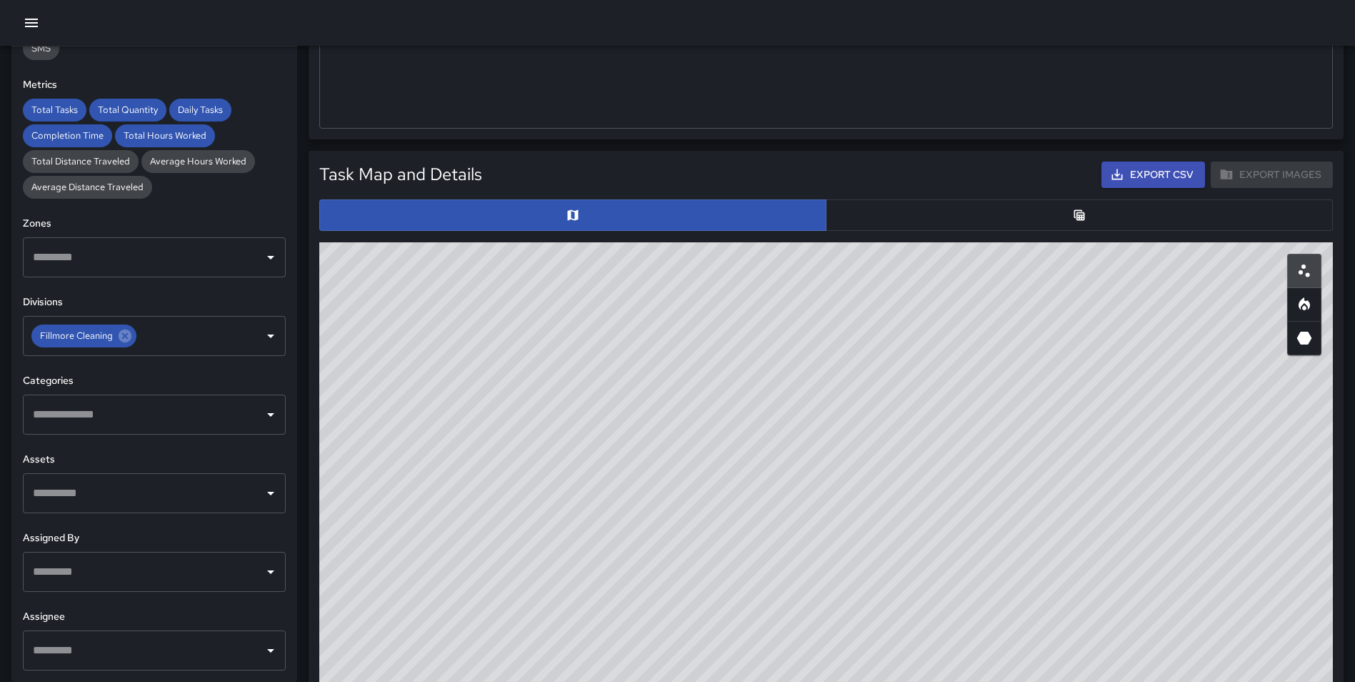
click at [1070, 213] on button "button" at bounding box center [1079, 214] width 507 height 31
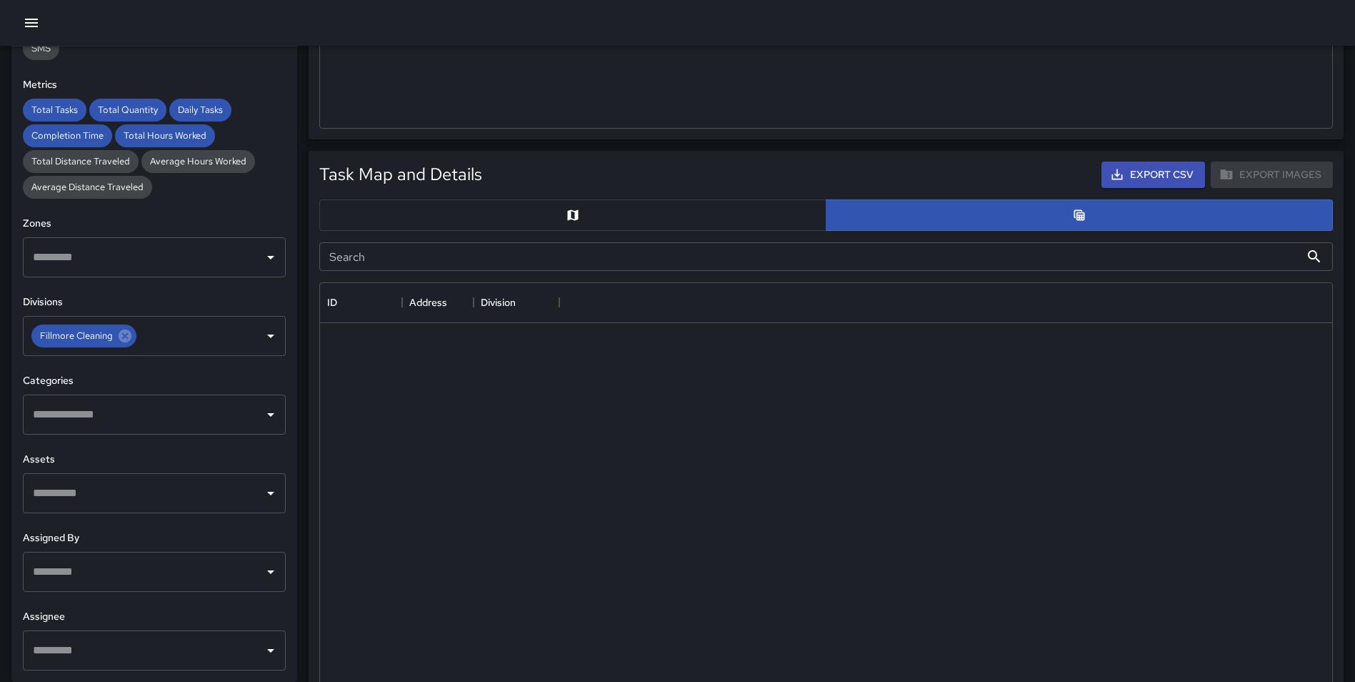
scroll to position [11, 11]
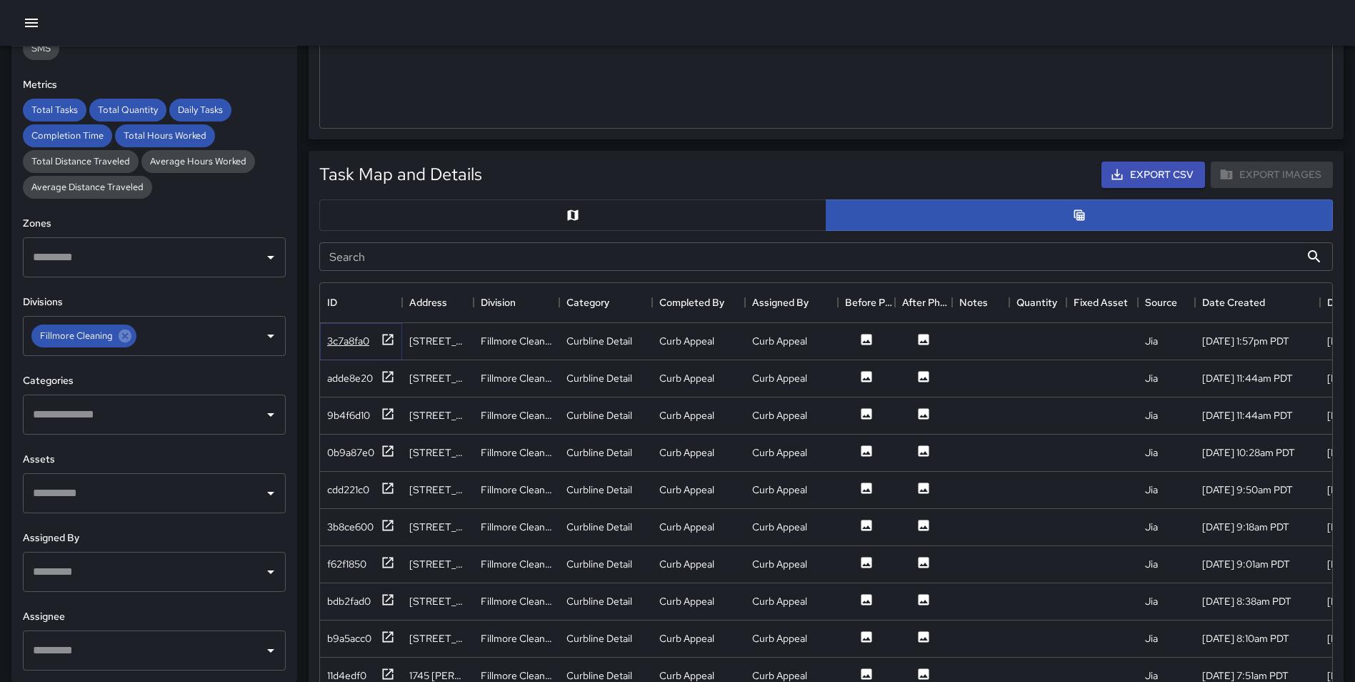
click at [382, 335] on icon at bounding box center [388, 339] width 14 height 14
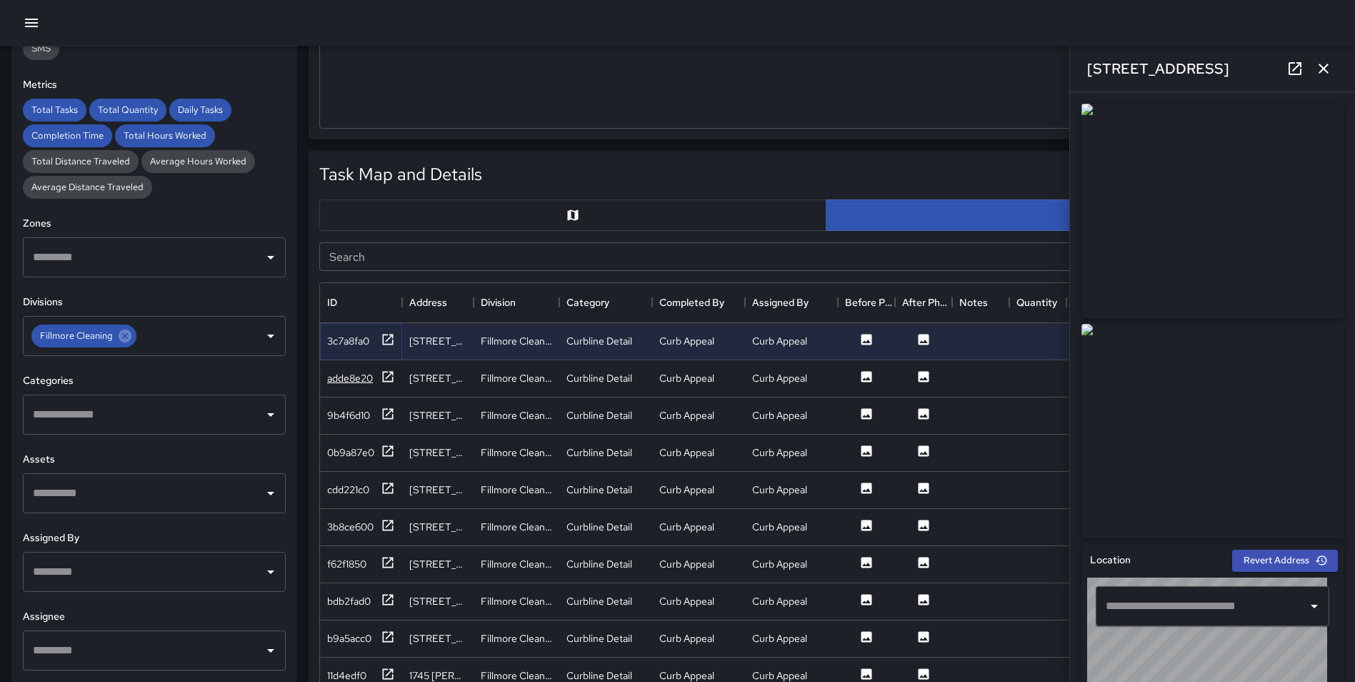
type input "**********"
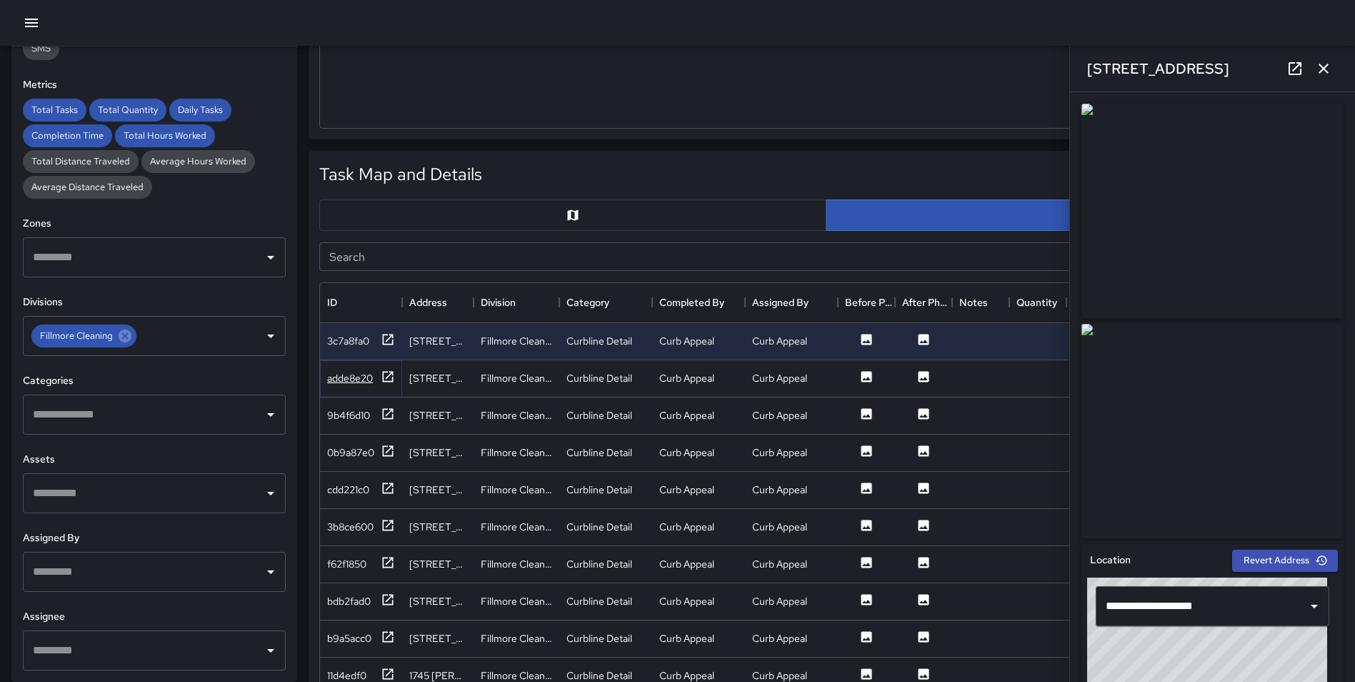
click at [386, 377] on icon at bounding box center [388, 376] width 14 height 14
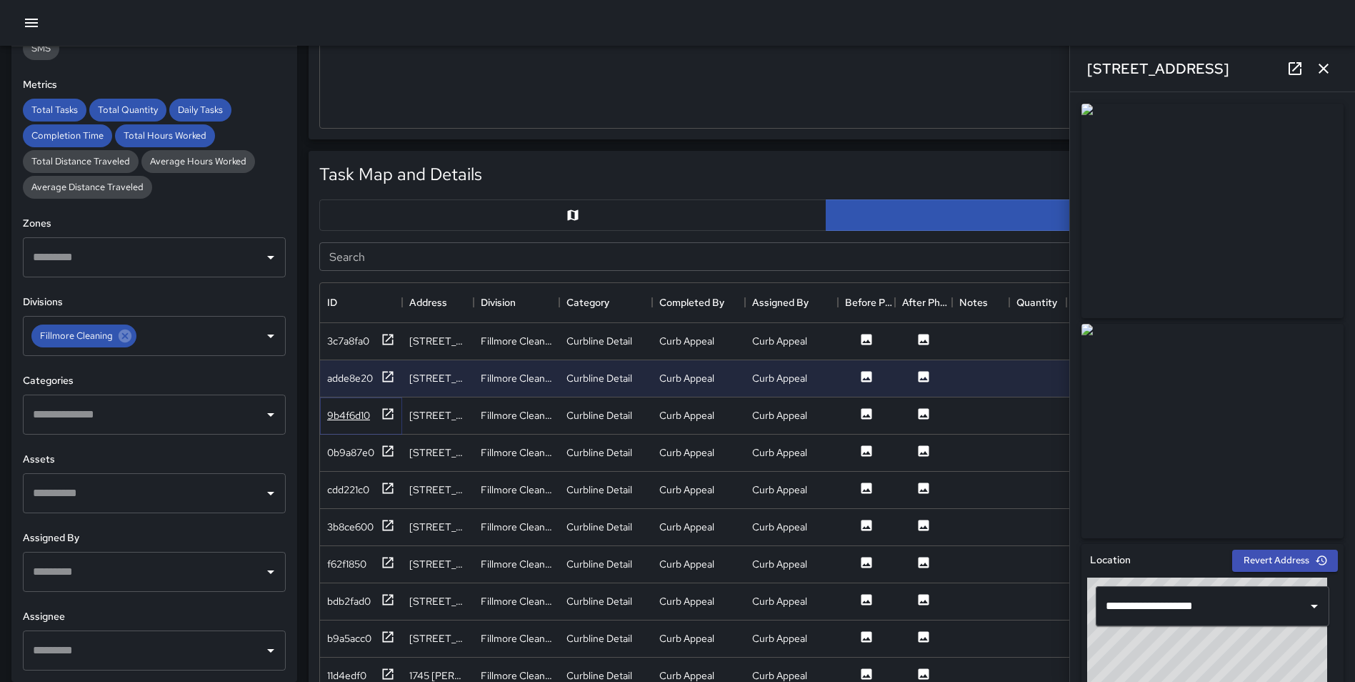
click at [391, 412] on icon at bounding box center [388, 414] width 14 height 14
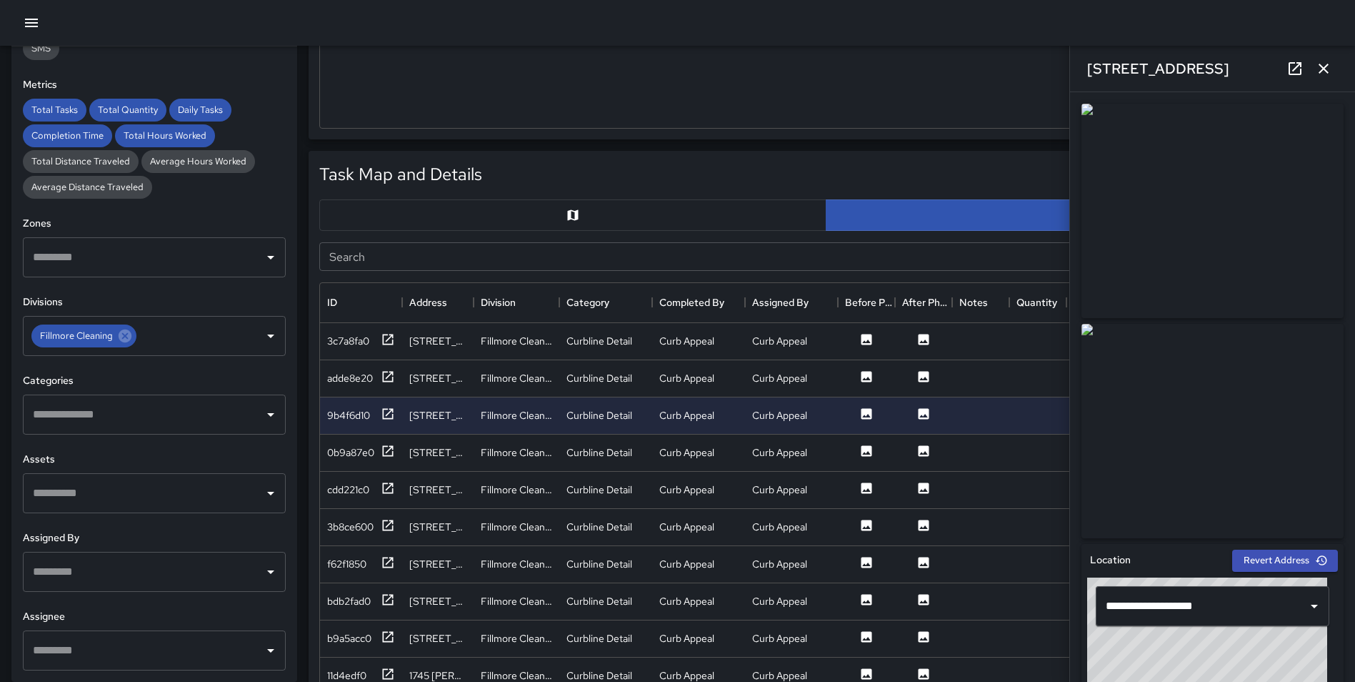
click at [606, 252] on input "Search" at bounding box center [809, 256] width 981 height 29
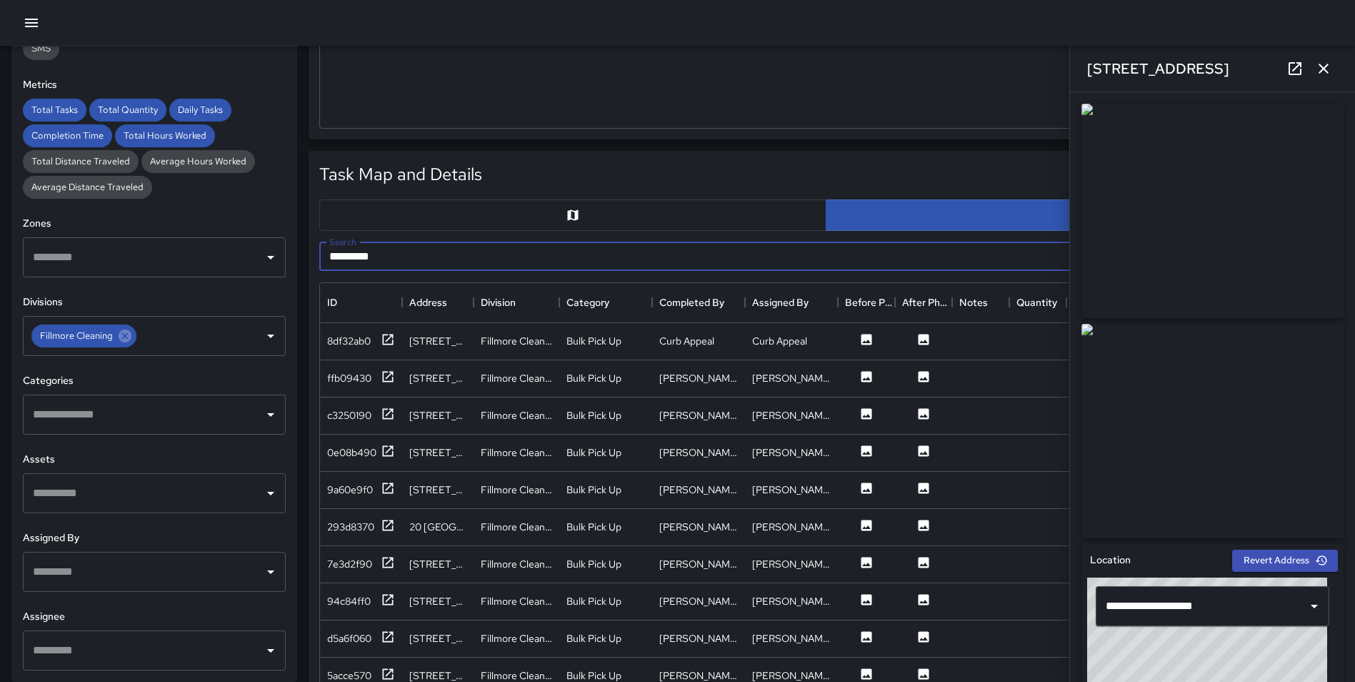
type input "*********"
drag, startPoint x: 1318, startPoint y: 74, endPoint x: 1255, endPoint y: 94, distance: 66.0
click at [1318, 75] on icon "button" at bounding box center [1323, 68] width 17 height 17
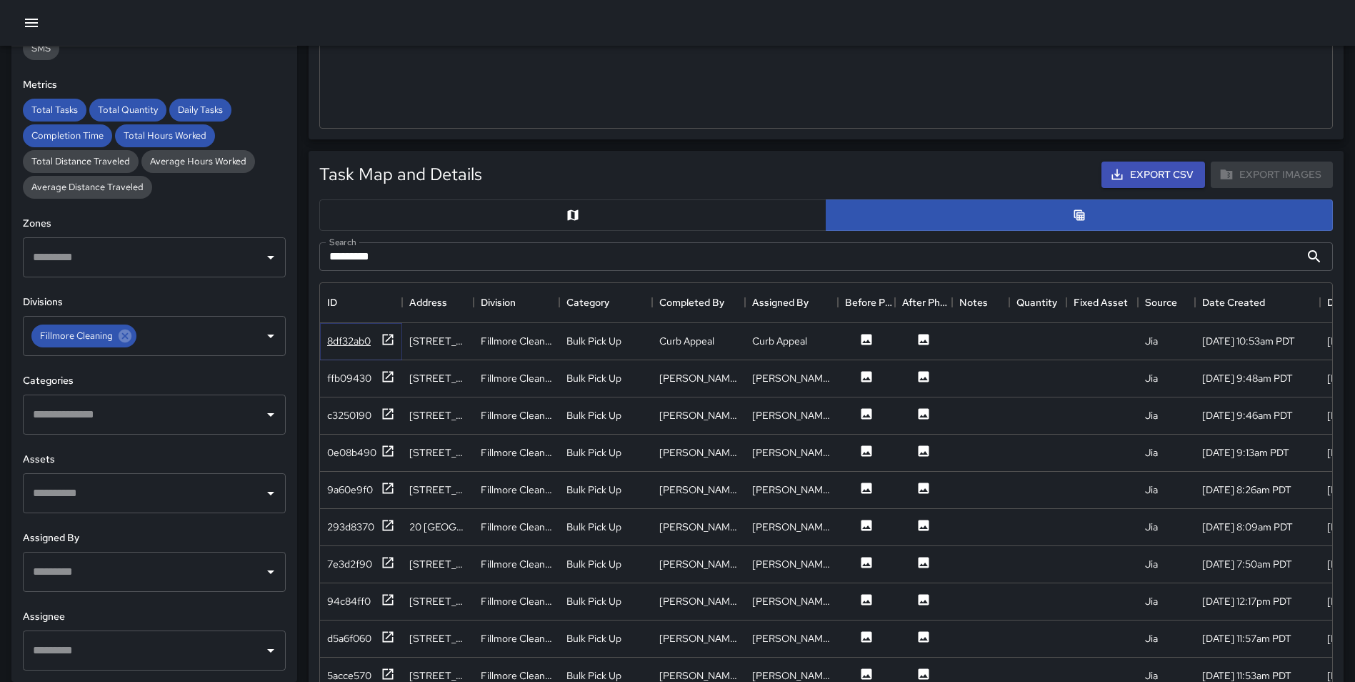
click at [379, 334] on div "8df32ab0" at bounding box center [361, 341] width 68 height 18
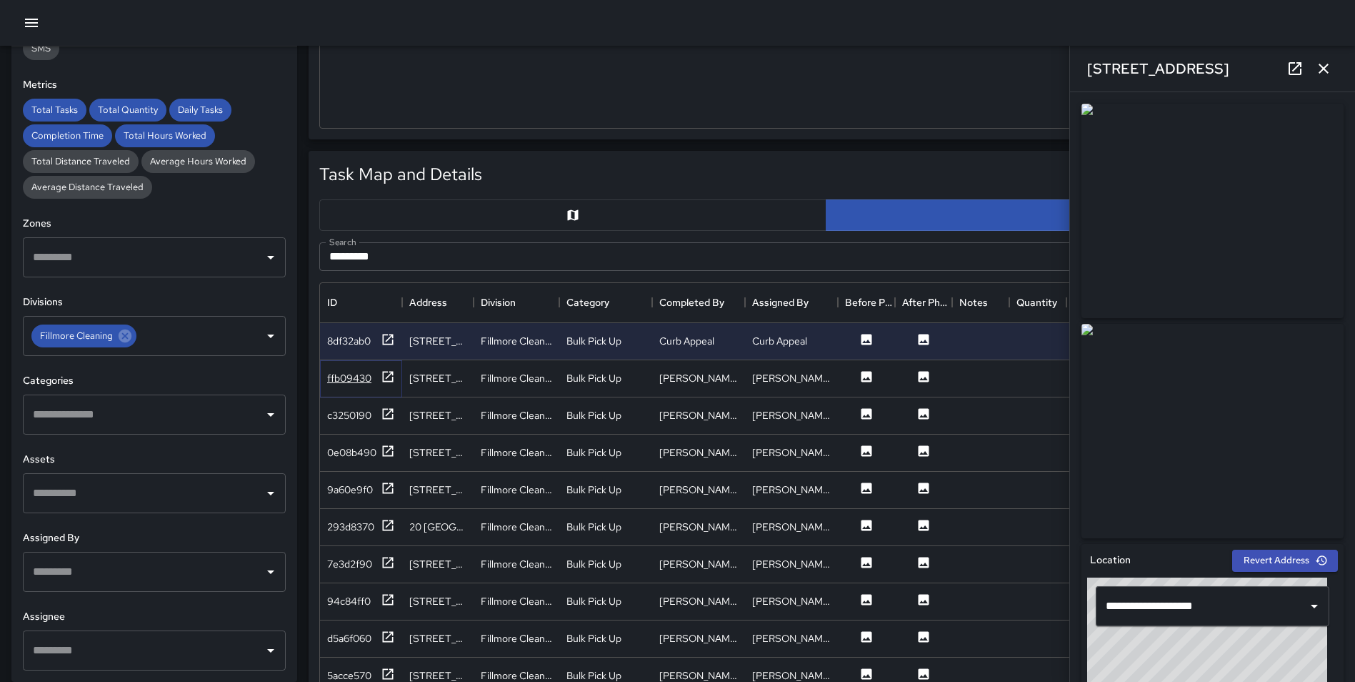
click at [387, 377] on icon at bounding box center [388, 376] width 11 height 11
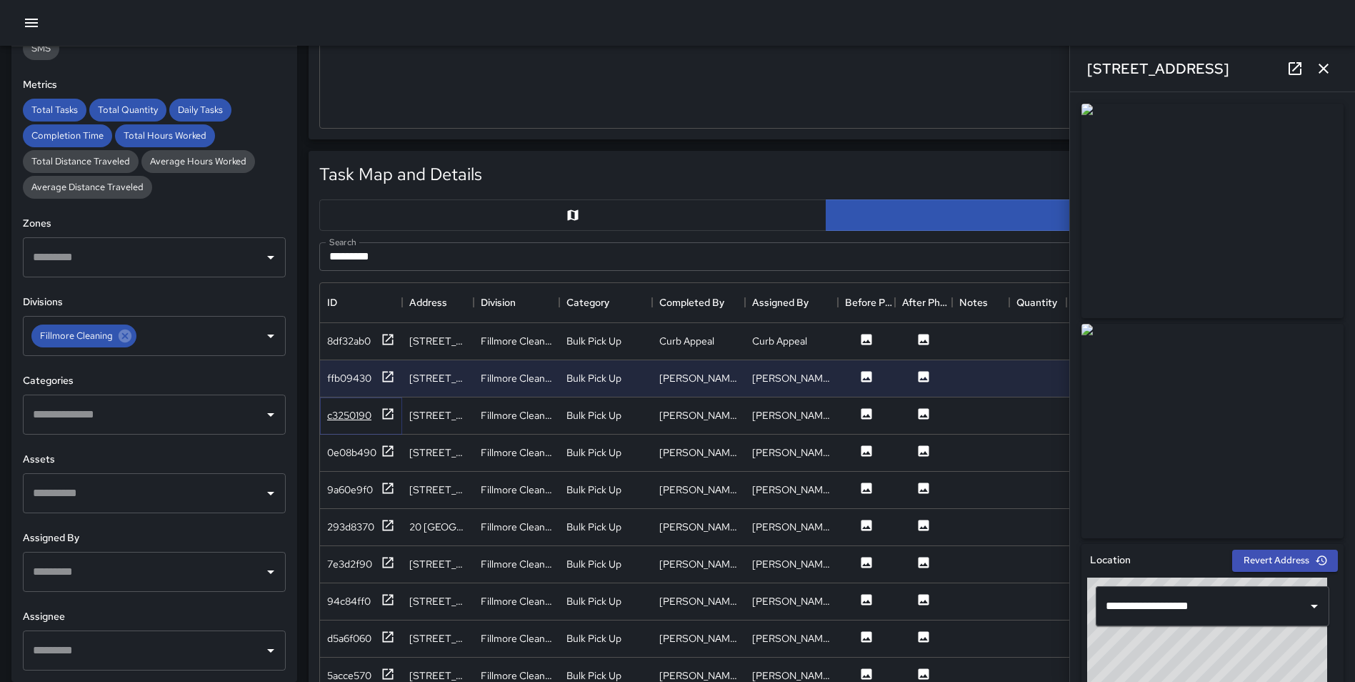
click at [389, 414] on icon at bounding box center [388, 414] width 14 height 14
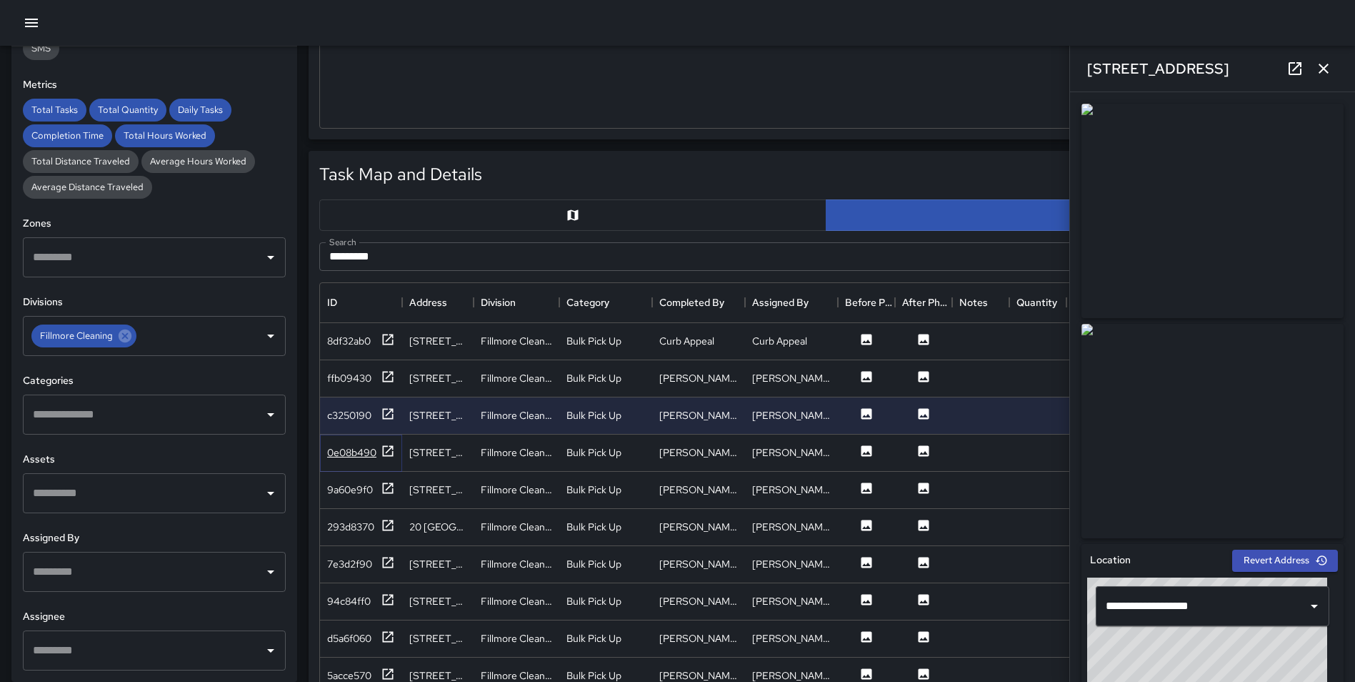
click at [389, 452] on icon at bounding box center [388, 451] width 14 height 14
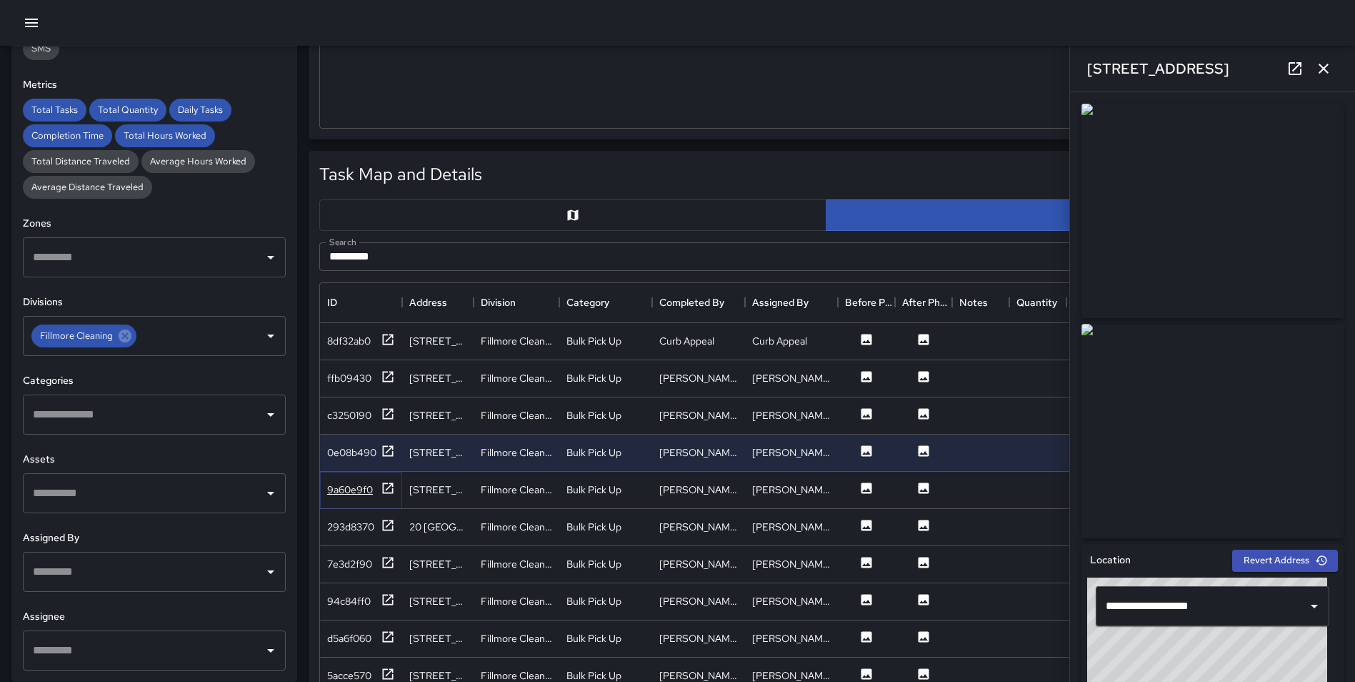
click at [381, 489] on icon at bounding box center [388, 488] width 14 height 14
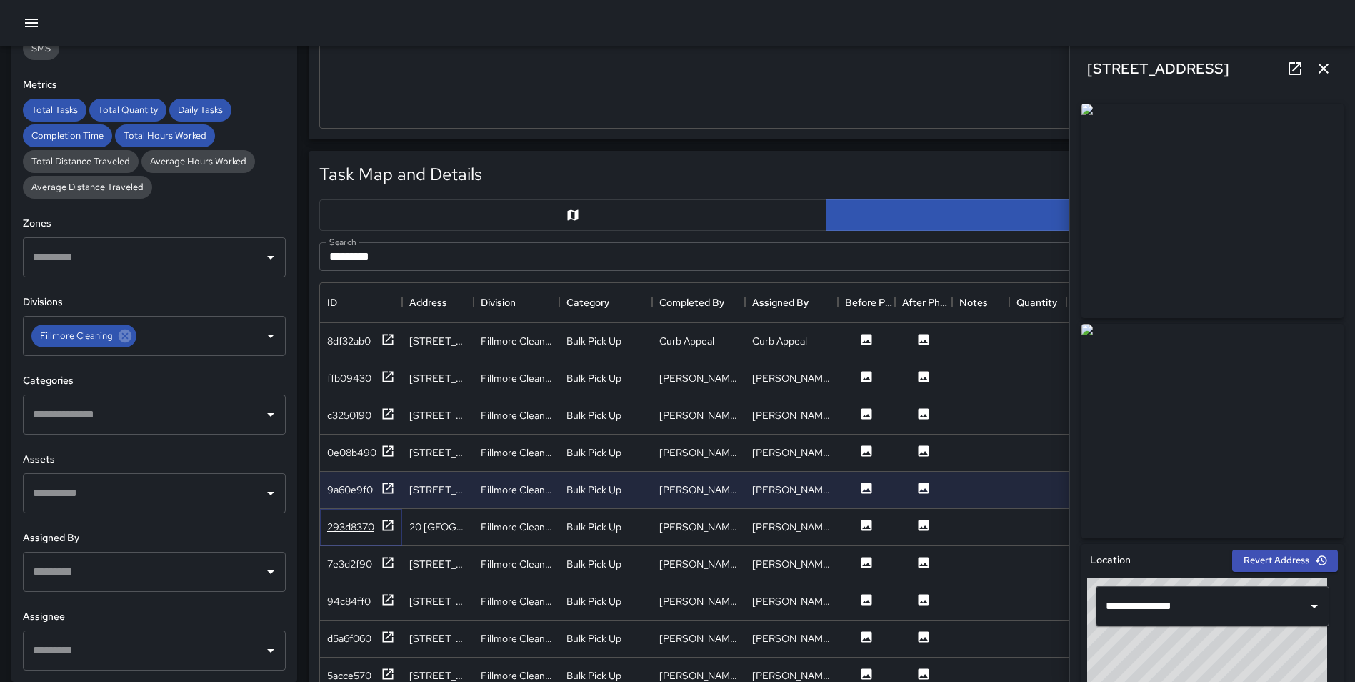
click at [387, 527] on icon at bounding box center [388, 525] width 14 height 14
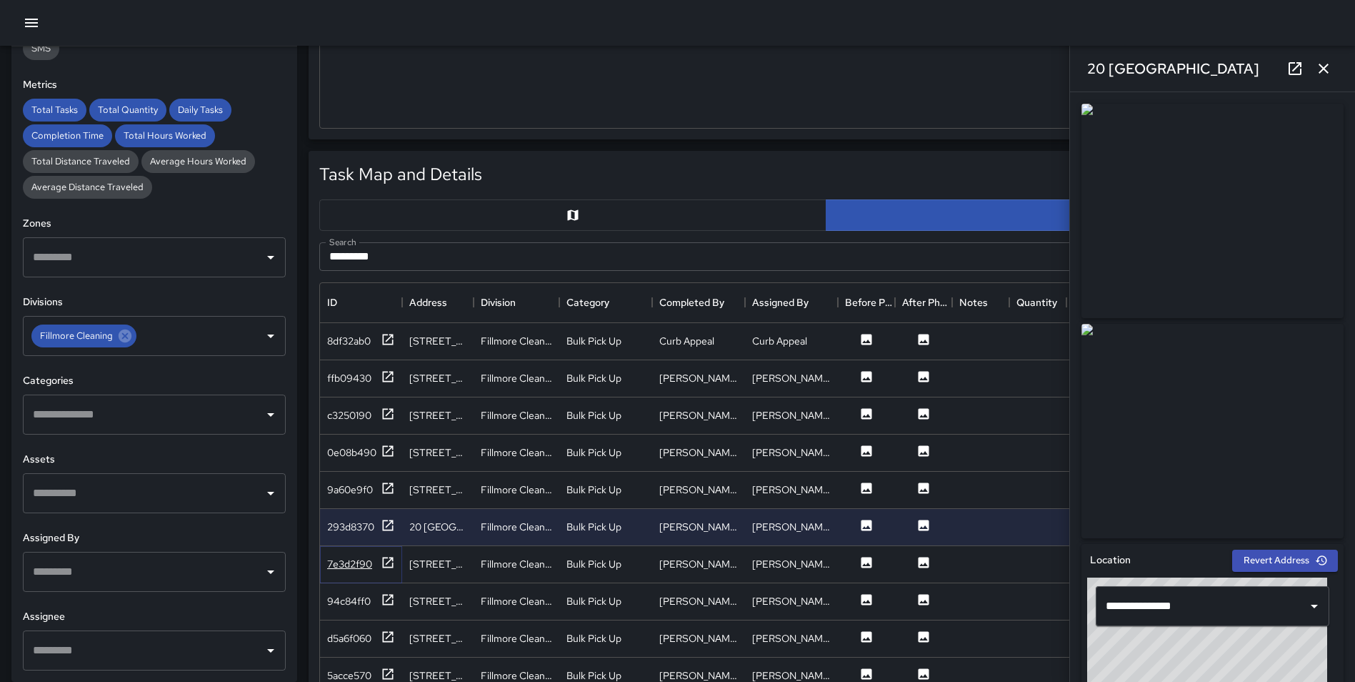
click at [383, 564] on icon at bounding box center [388, 562] width 11 height 11
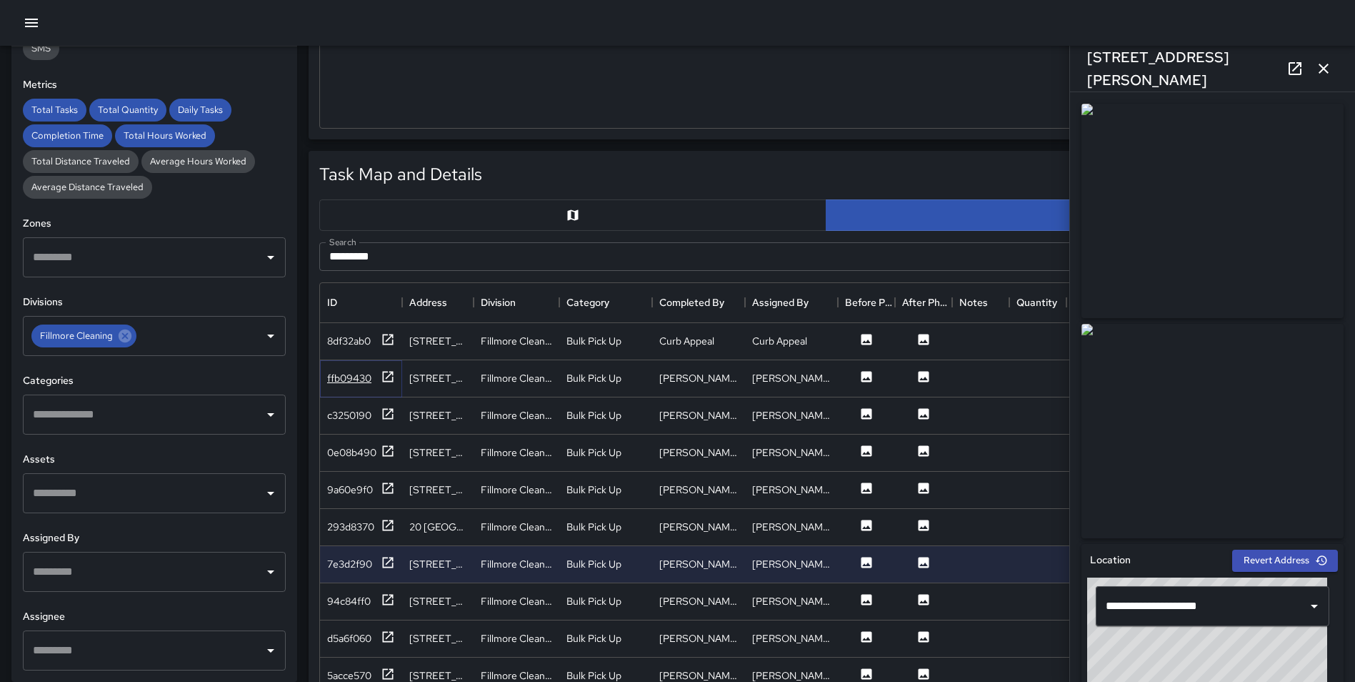
click at [386, 379] on icon at bounding box center [388, 376] width 14 height 14
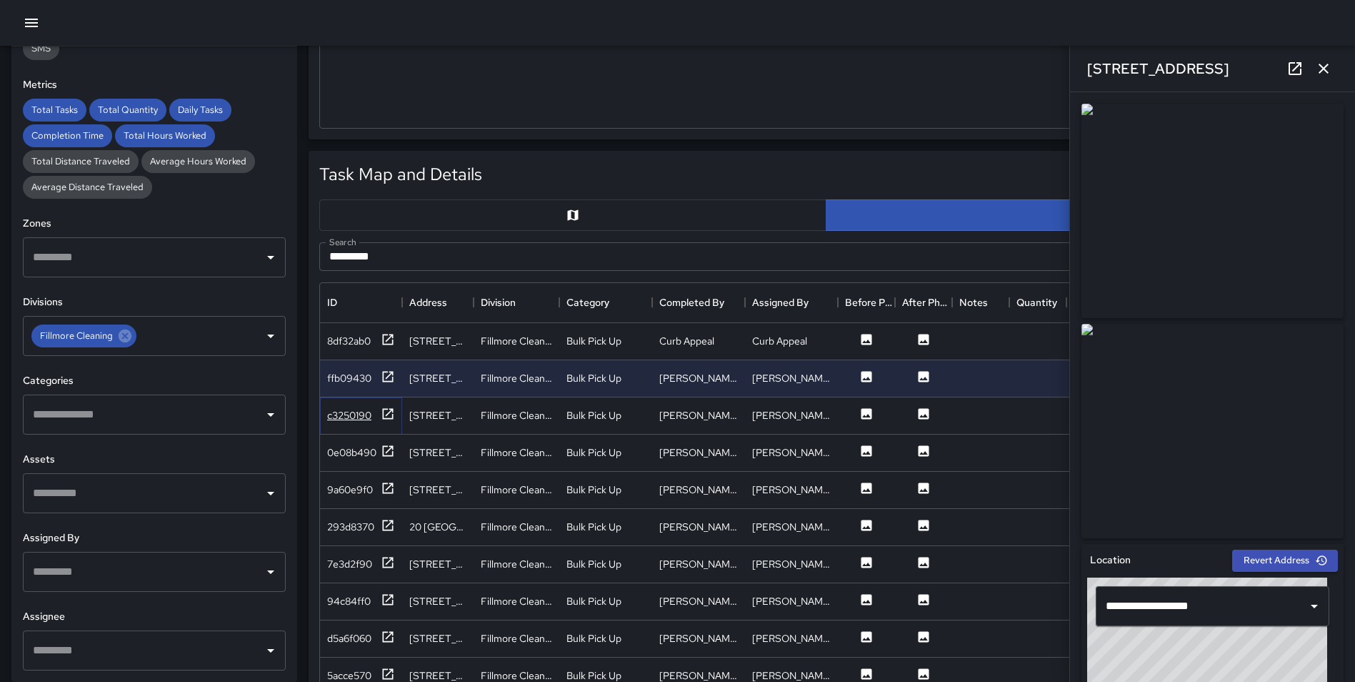
click at [386, 411] on icon at bounding box center [388, 414] width 14 height 14
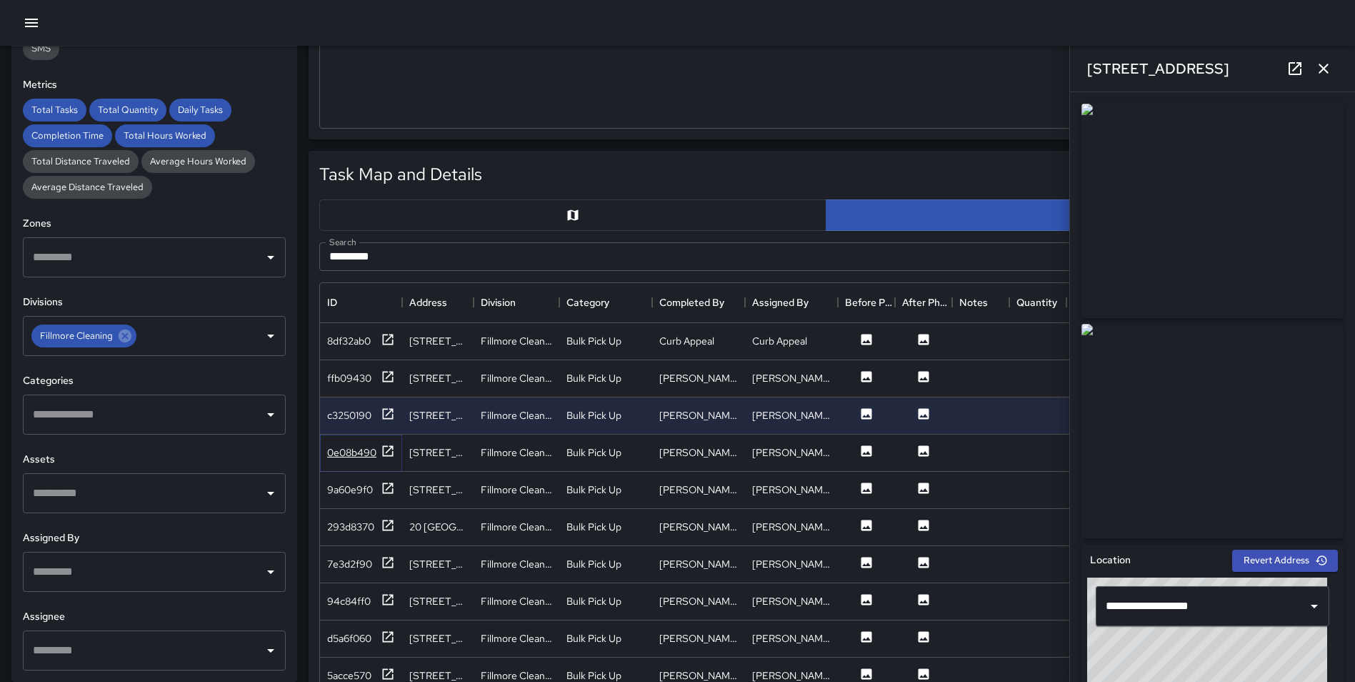
click at [389, 452] on icon at bounding box center [388, 451] width 14 height 14
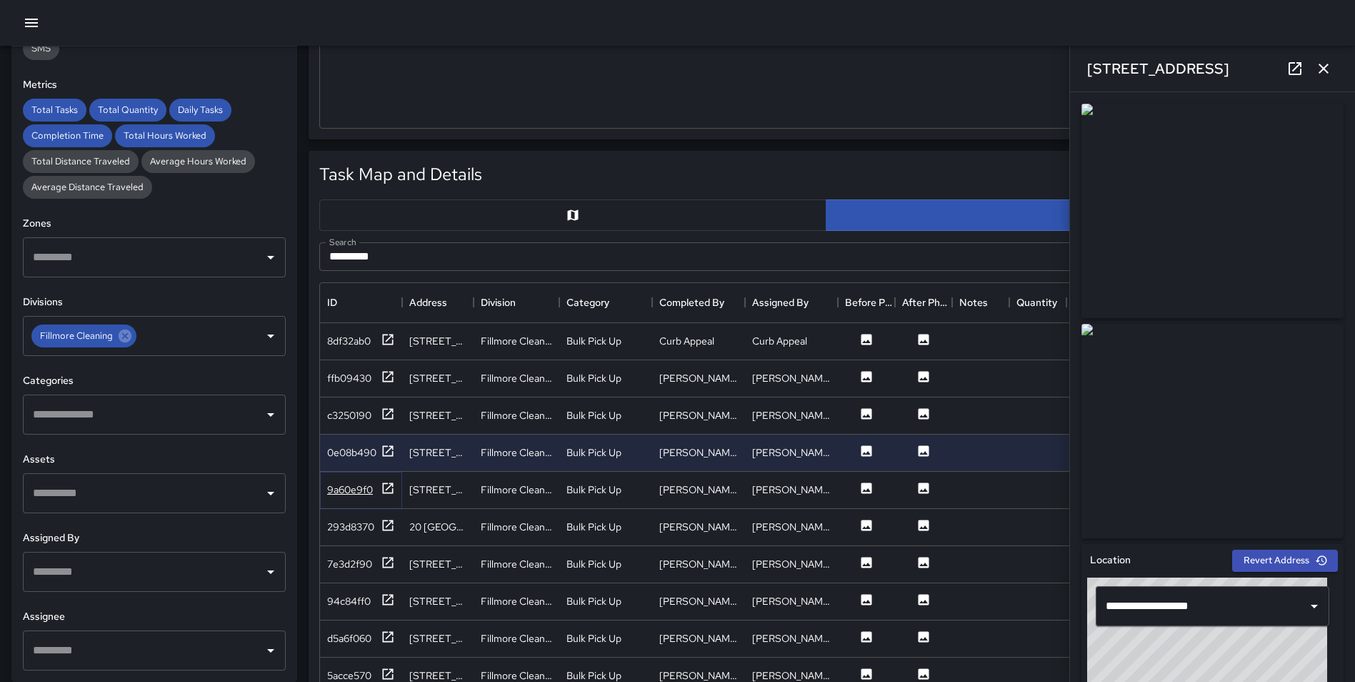
click at [387, 493] on icon at bounding box center [388, 487] width 11 height 11
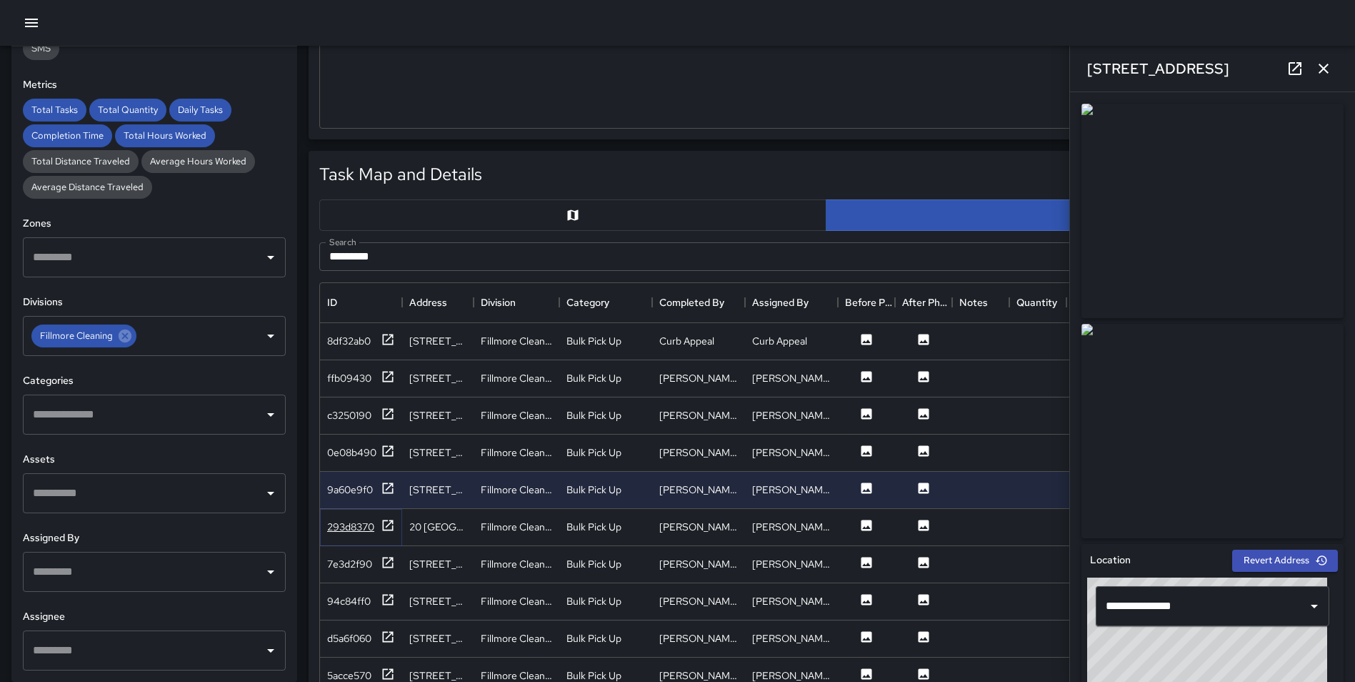
click at [389, 522] on icon at bounding box center [388, 525] width 14 height 14
